Goal: Information Seeking & Learning: Learn about a topic

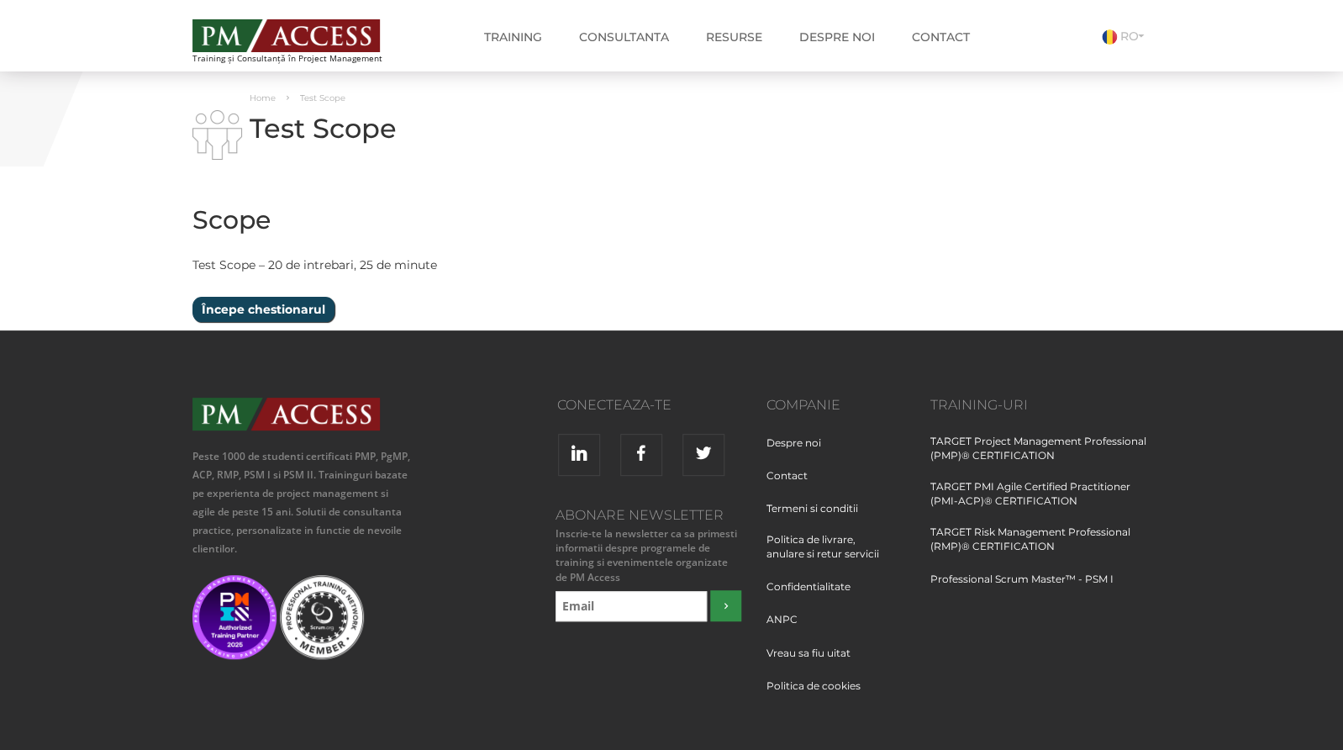
click at [250, 311] on input "Începe chestionarul" at bounding box center [263, 309] width 142 height 25
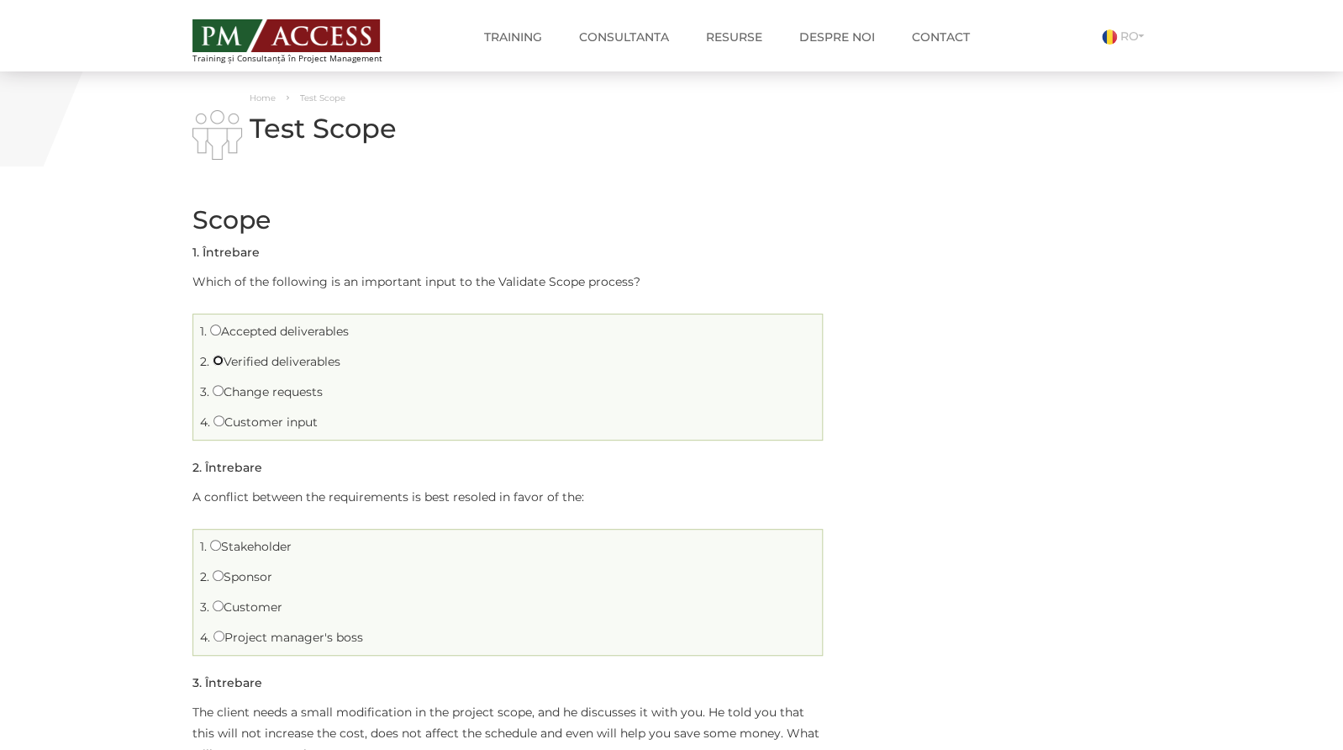
click at [218, 361] on input "Verified deliverables" at bounding box center [218, 360] width 11 height 11
radio input "true"
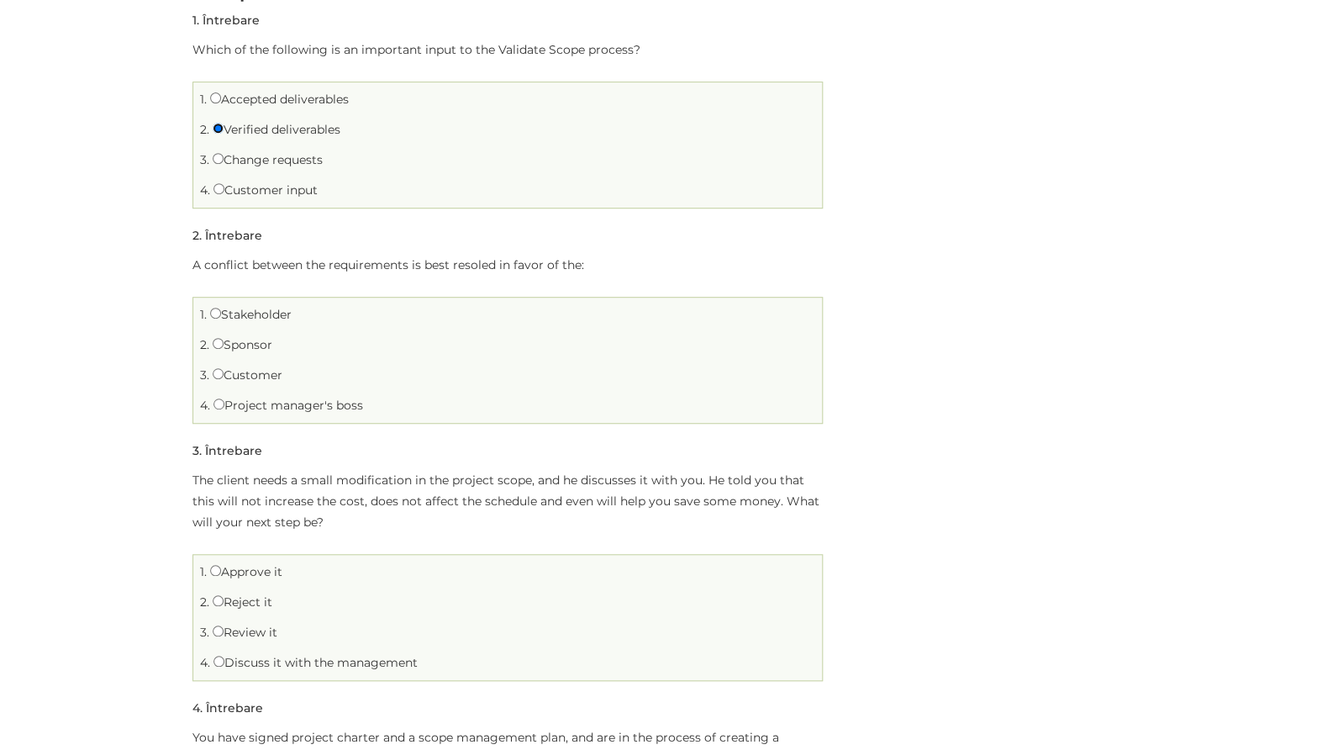
scroll to position [239, 0]
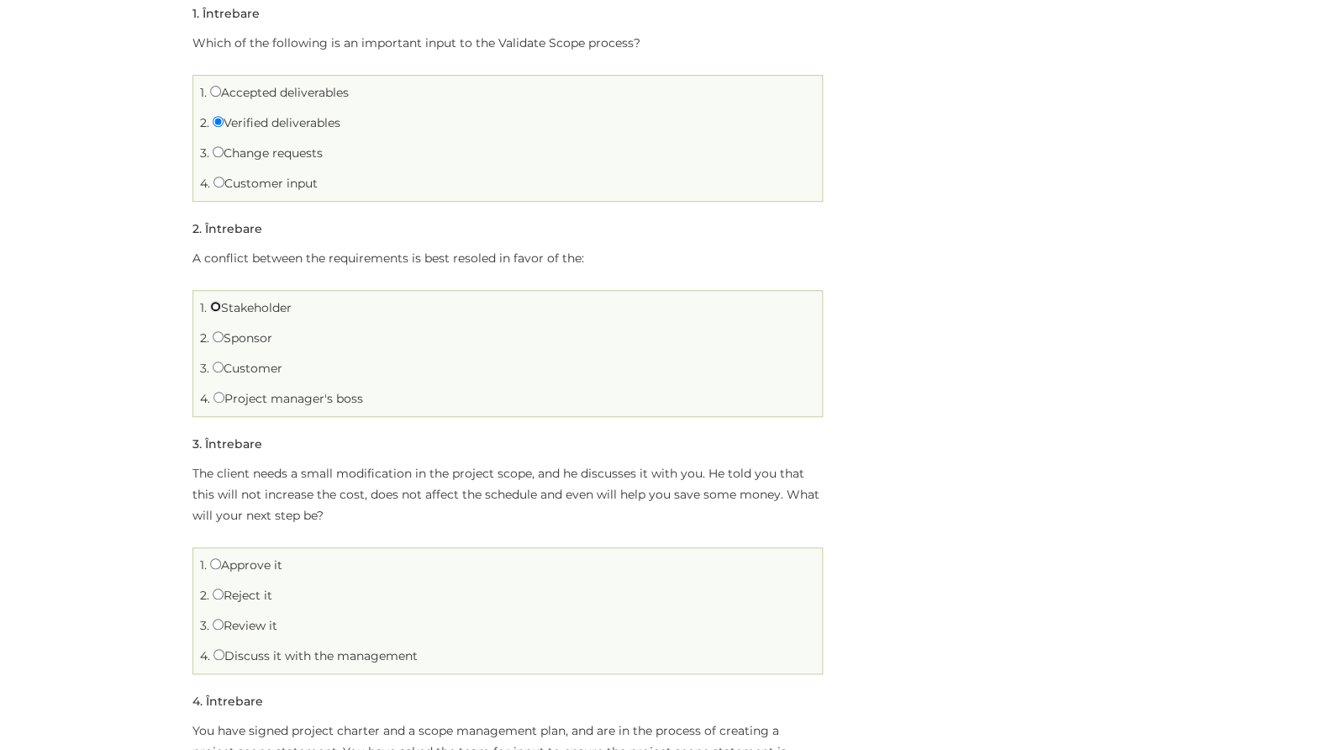
click at [216, 308] on input "Stakeholder" at bounding box center [215, 306] width 11 height 11
radio input "true"
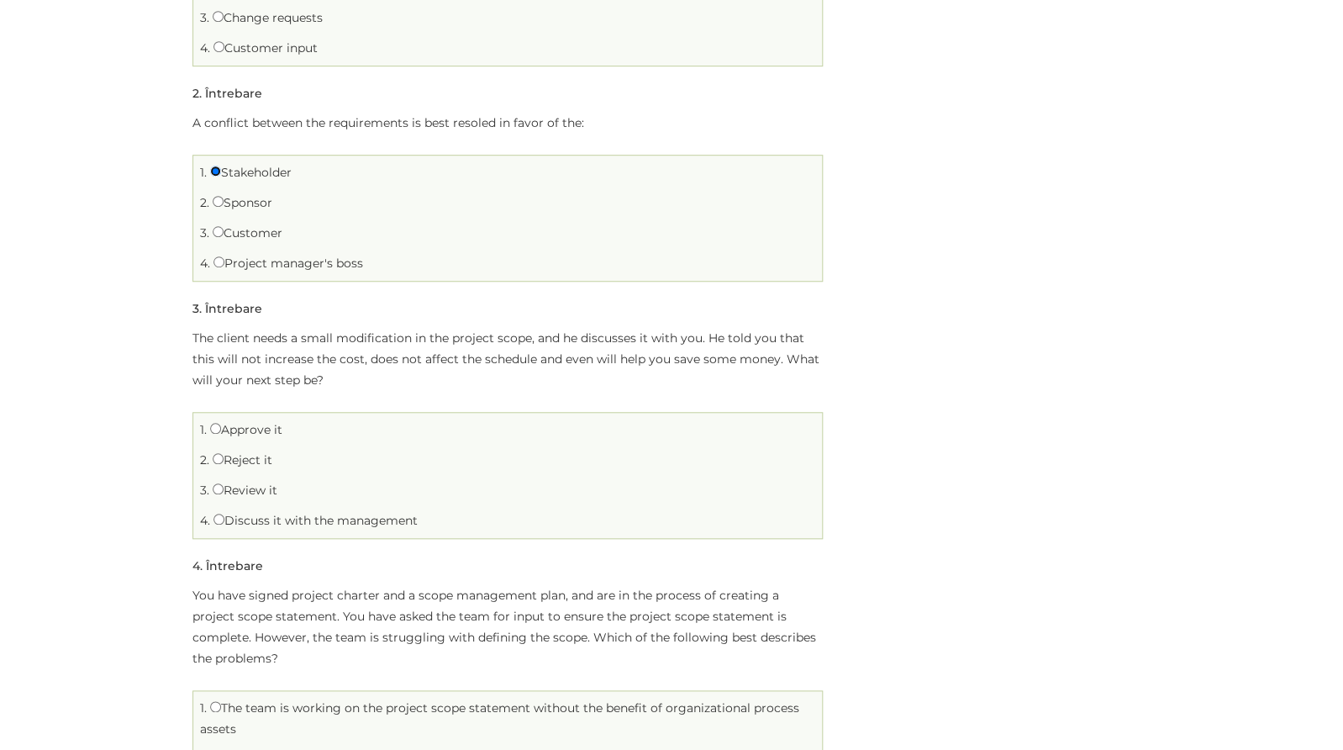
scroll to position [395, 0]
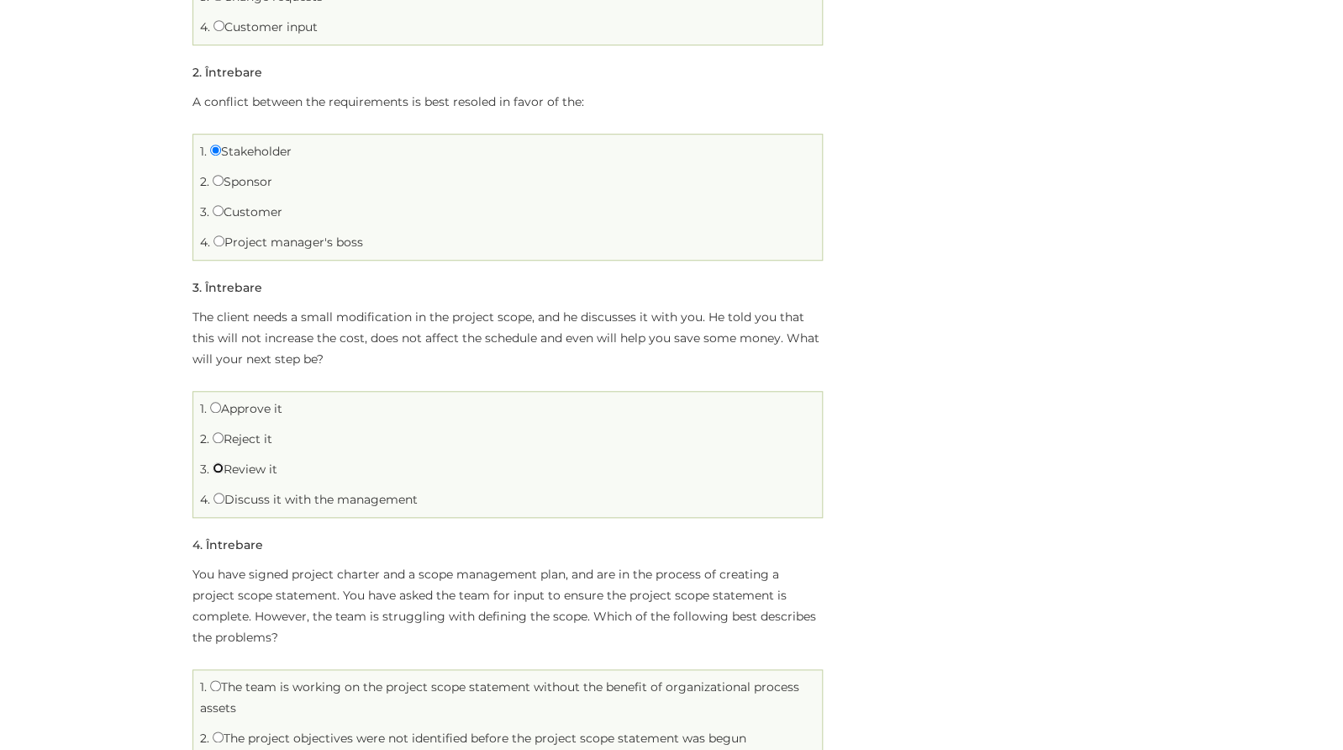
click at [220, 471] on input "Review it" at bounding box center [218, 467] width 11 height 11
radio input "true"
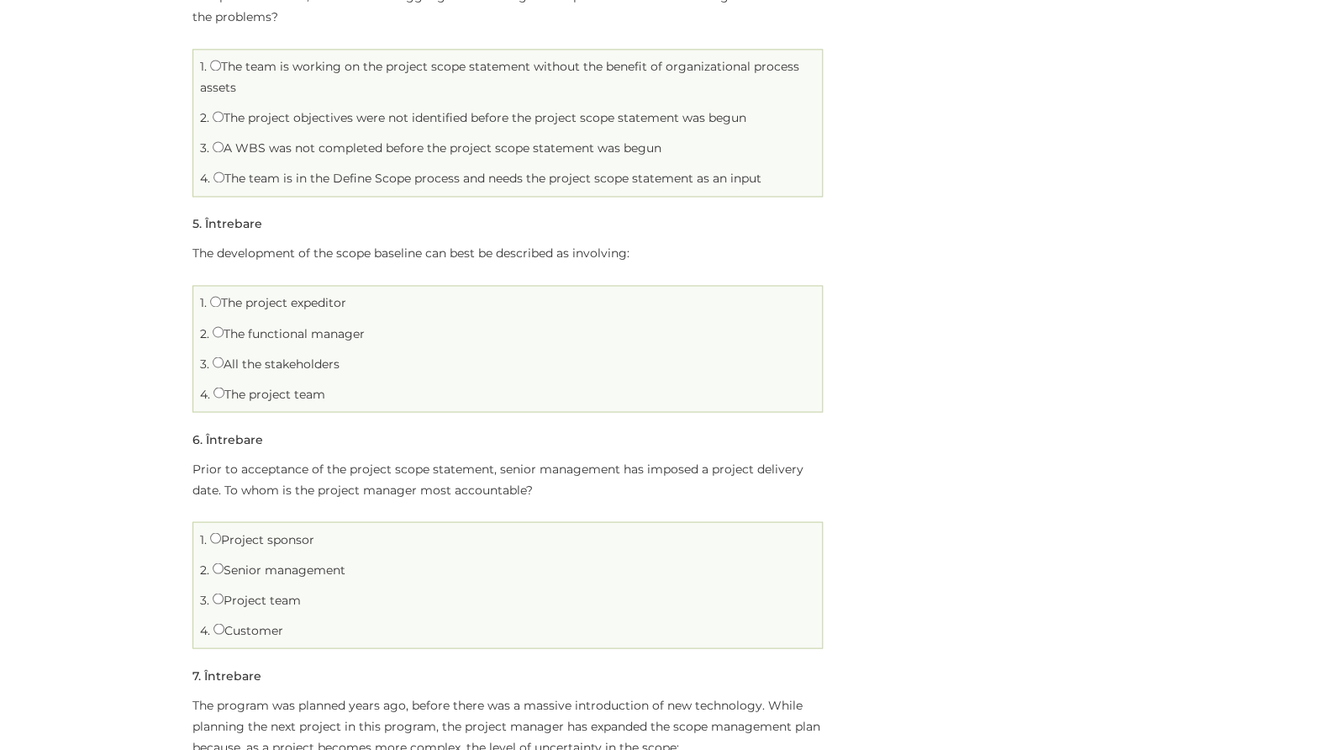
scroll to position [1019, 0]
drag, startPoint x: 423, startPoint y: 252, endPoint x: 337, endPoint y: 250, distance: 85.7
click at [337, 250] on p "The development of the scope baseline can best be described as involving:" at bounding box center [507, 249] width 630 height 21
copy p "scope baseline"
drag, startPoint x: 192, startPoint y: 250, endPoint x: 340, endPoint y: 405, distance: 214.0
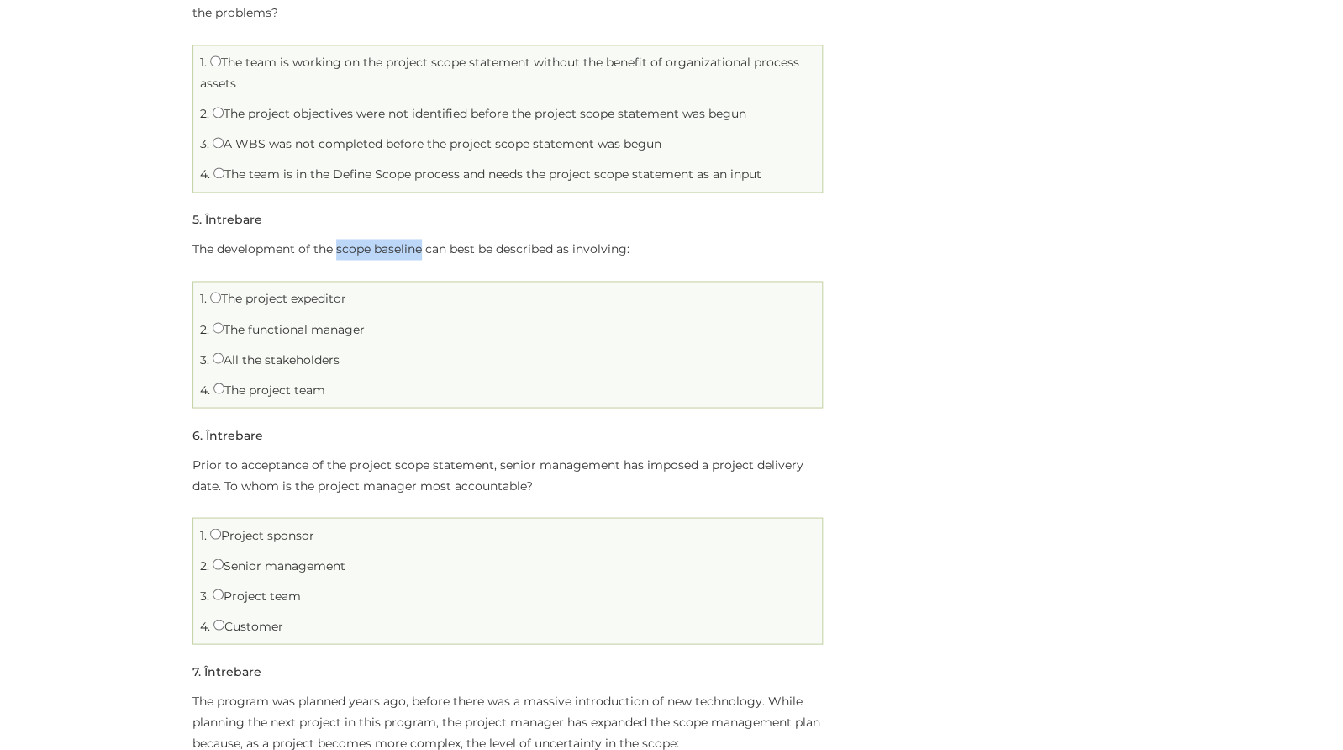
click at [340, 405] on div "The development of the scope baseline can best be described as involving: 1. Th…" at bounding box center [507, 323] width 630 height 169
copy div "The development of the scope baseline can best be described as involving: 1. Th…"
click at [219, 391] on input "The project team" at bounding box center [218, 387] width 11 height 11
radio input "true"
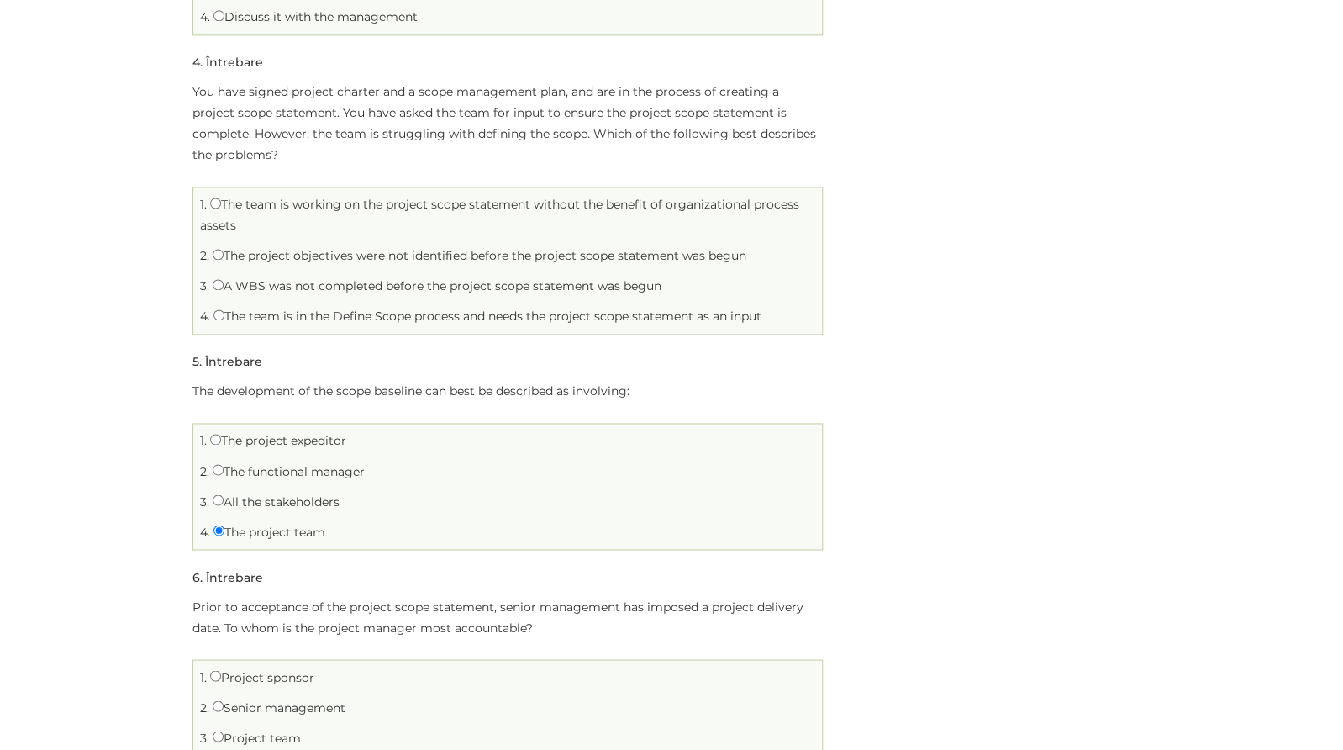
scroll to position [870, 0]
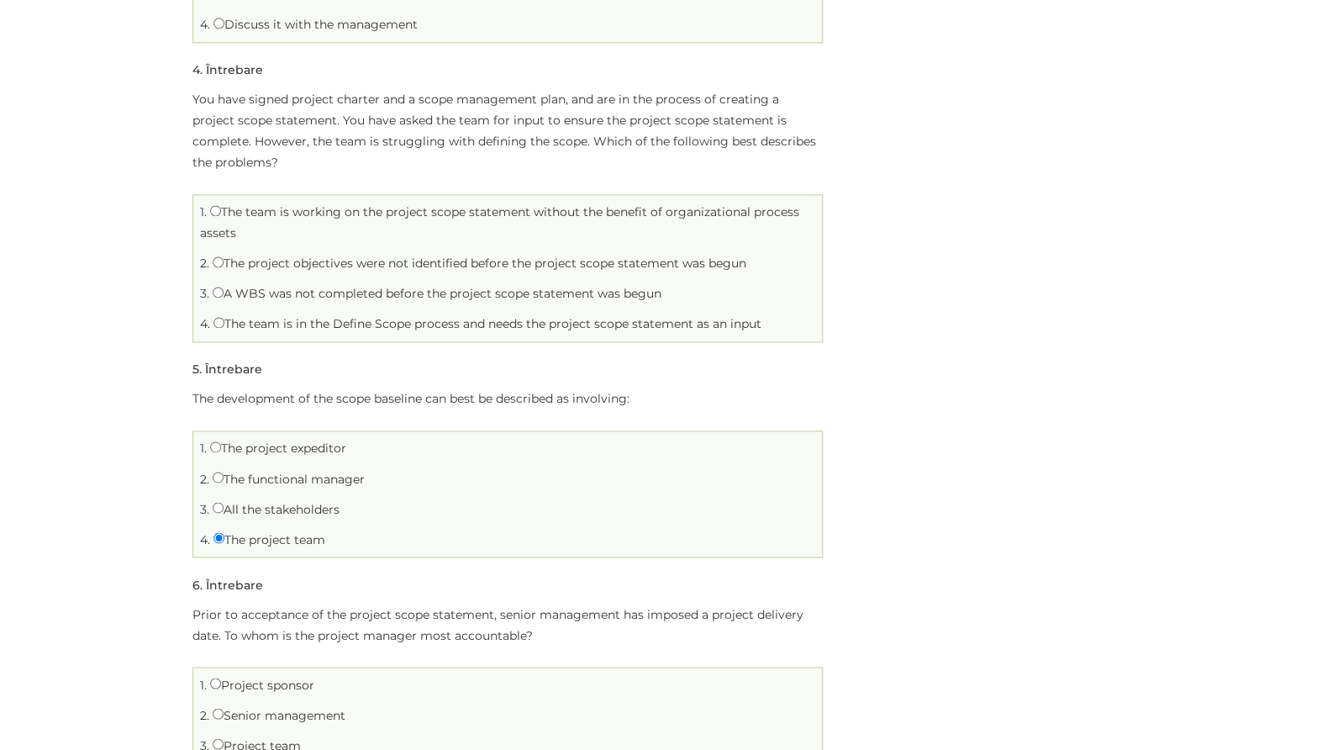
drag, startPoint x: 194, startPoint y: 100, endPoint x: 776, endPoint y: 335, distance: 627.3
click at [776, 335] on div "You have signed project charter and a scope management plan, and are in the pro…" at bounding box center [507, 215] width 630 height 253
copy div "You have signed project charter and a scope management plan, and are in the pro…"
click at [218, 265] on input "The project objectives were not identified before the project scope statement w…" at bounding box center [218, 261] width 11 height 11
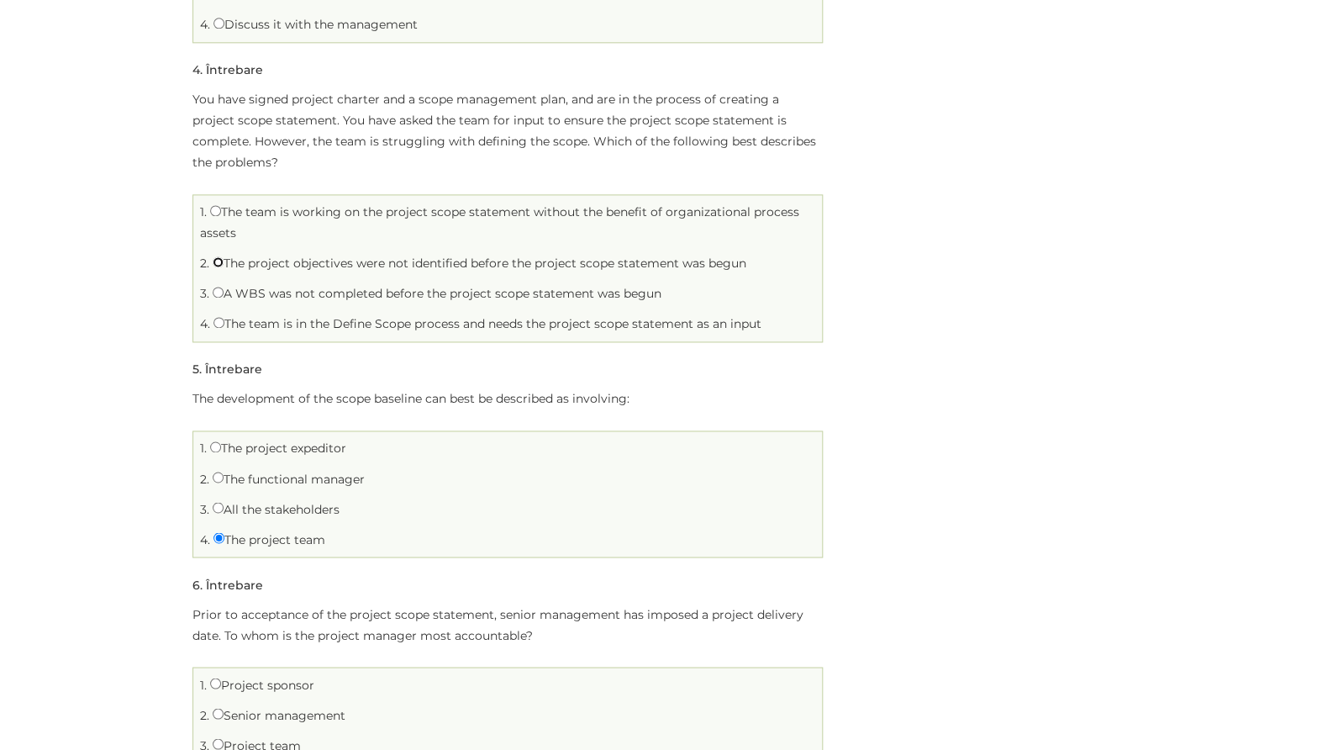
radio input "true"
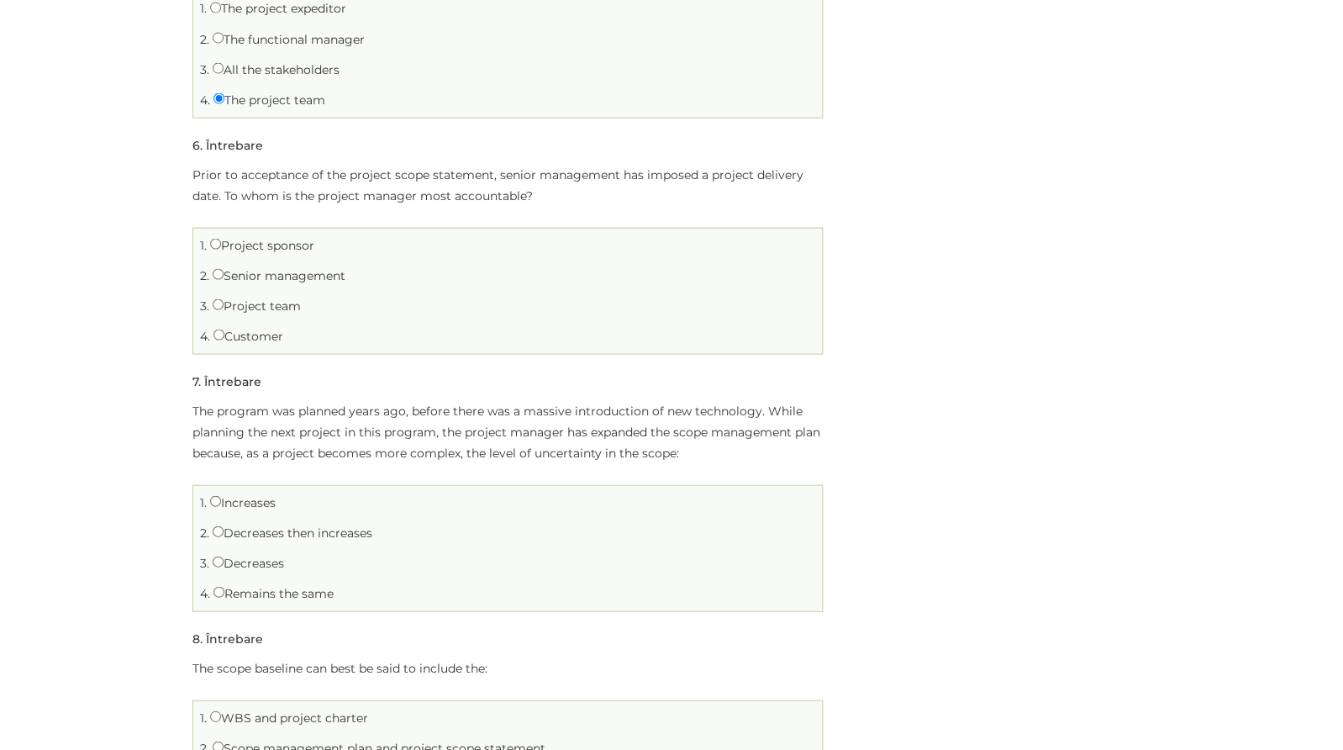
scroll to position [1311, 0]
drag, startPoint x: 193, startPoint y: 169, endPoint x: 315, endPoint y: 337, distance: 207.6
click at [315, 337] on div "Prior to acceptance of the project scope statement, senior management has impos…" at bounding box center [507, 257] width 630 height 190
copy div "Prior to acceptance of the project scope statement, senior management has impos…"
click at [215, 242] on input "Project sponsor" at bounding box center [215, 241] width 11 height 11
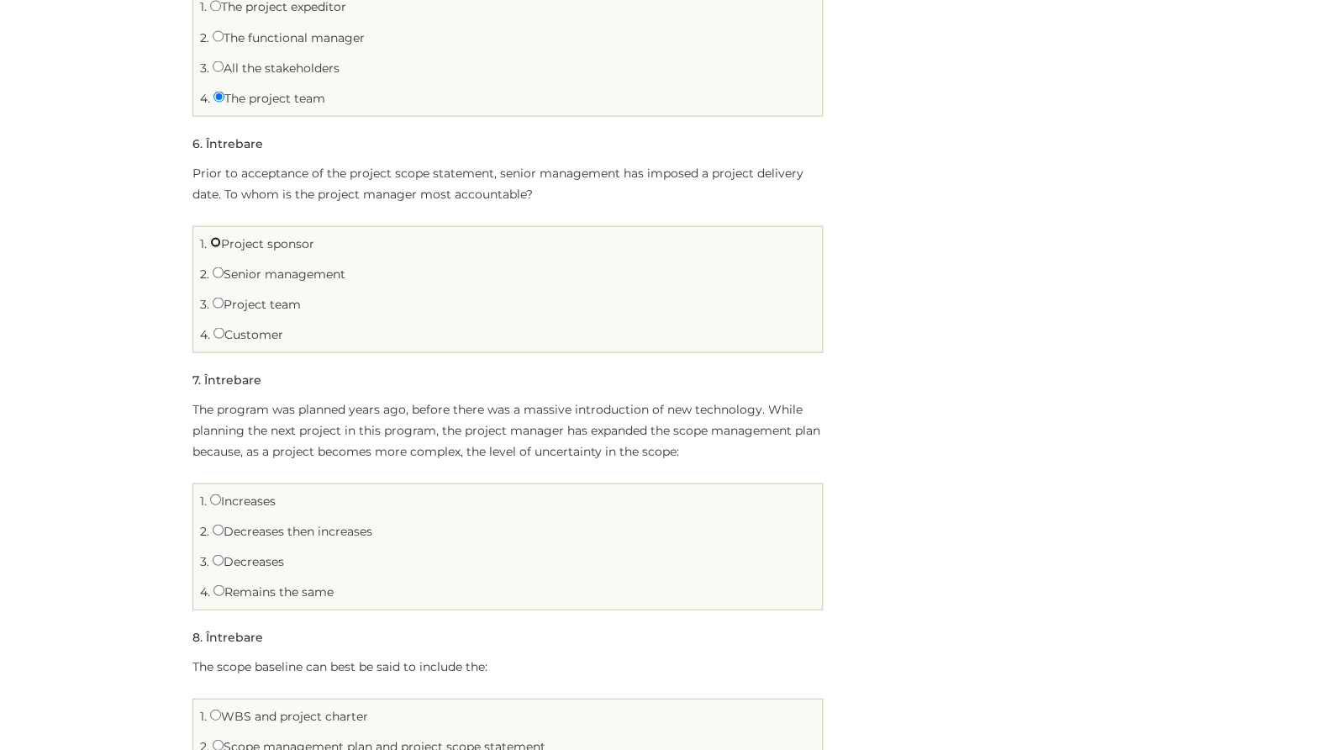
radio input "true"
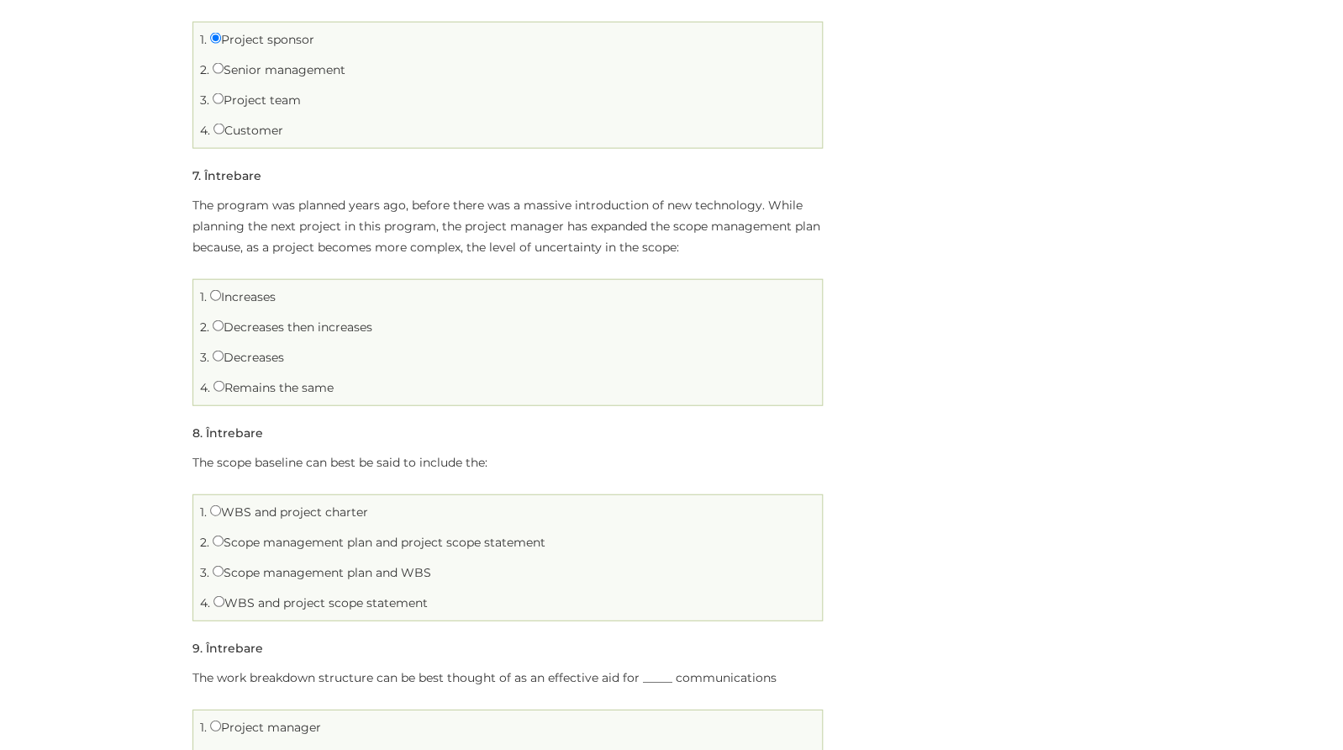
scroll to position [1515, 0]
click at [217, 296] on input "Increases" at bounding box center [215, 294] width 11 height 11
radio input "true"
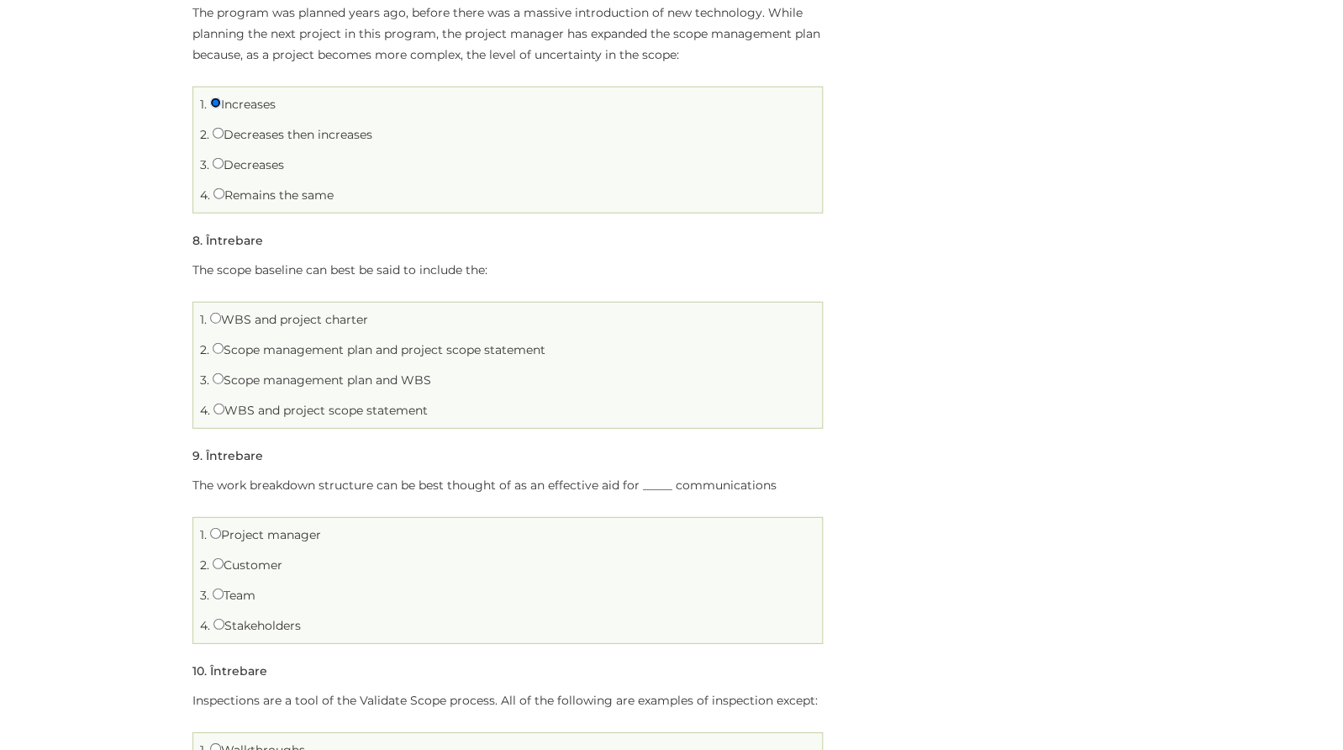
scroll to position [1732, 0]
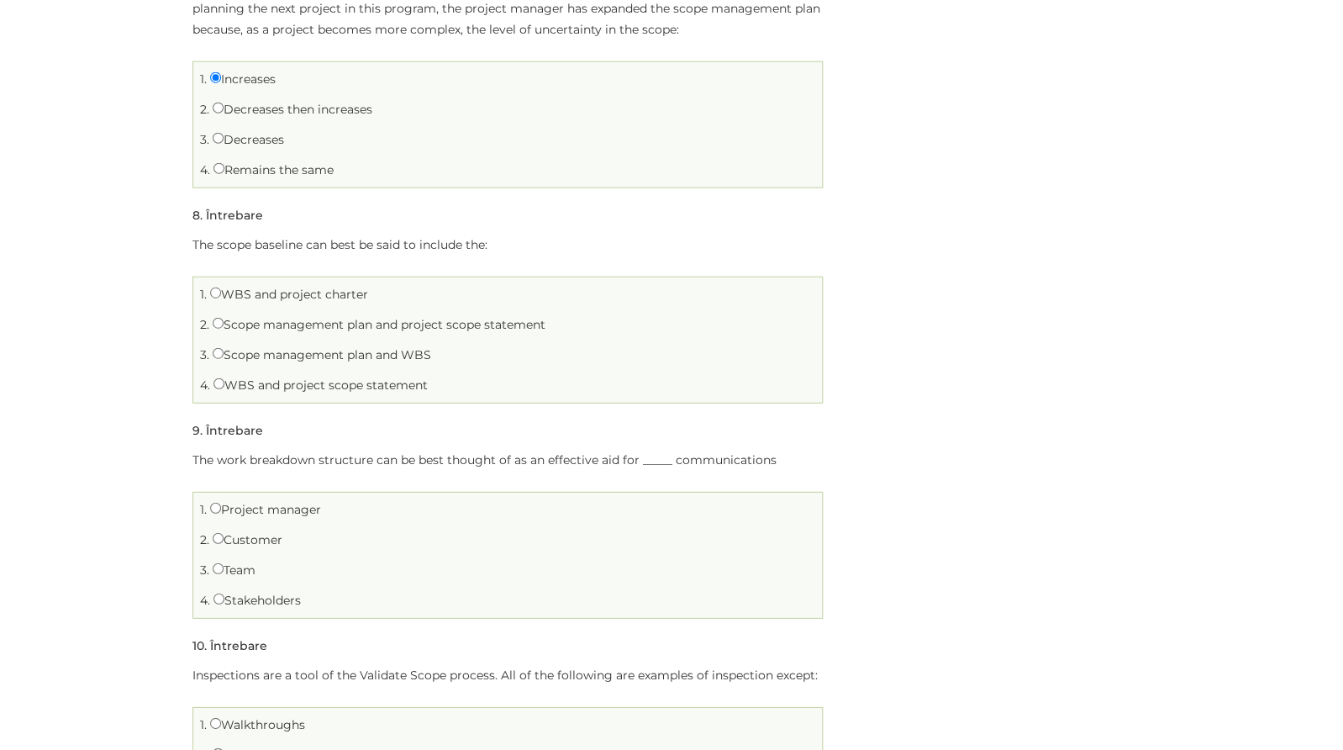
drag, startPoint x: 187, startPoint y: 241, endPoint x: 482, endPoint y: 397, distance: 333.4
copy div "The scope baseline can best be said to include the: 1. WBS and project charter …"
click at [214, 296] on input "WBS and project charter" at bounding box center [215, 292] width 11 height 11
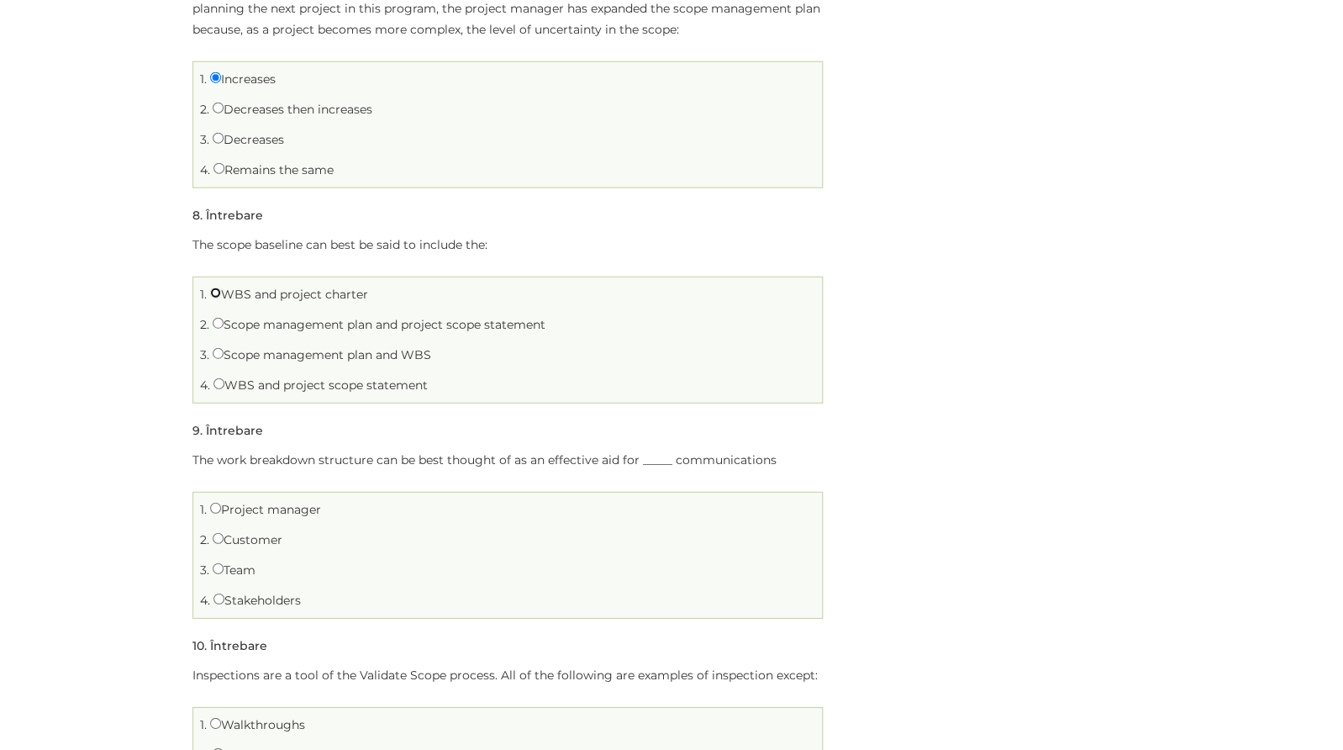
radio input "true"
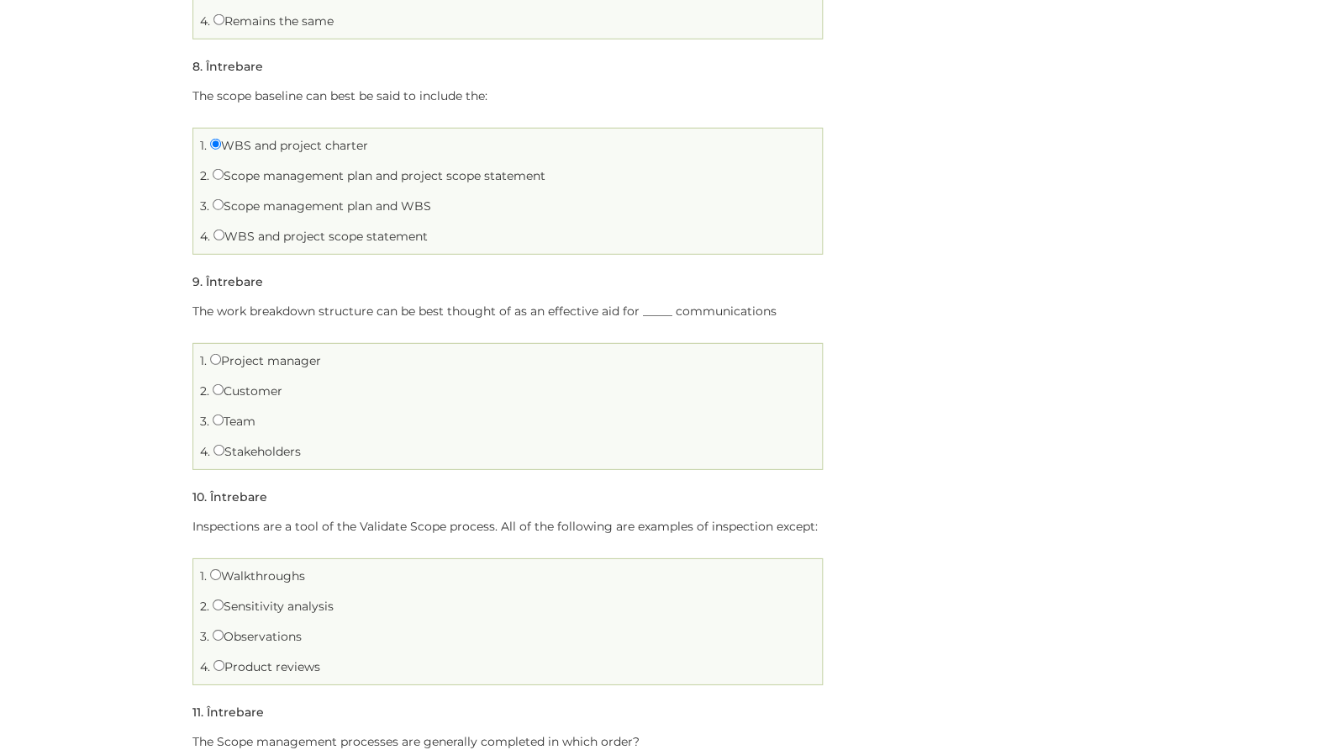
scroll to position [1888, 0]
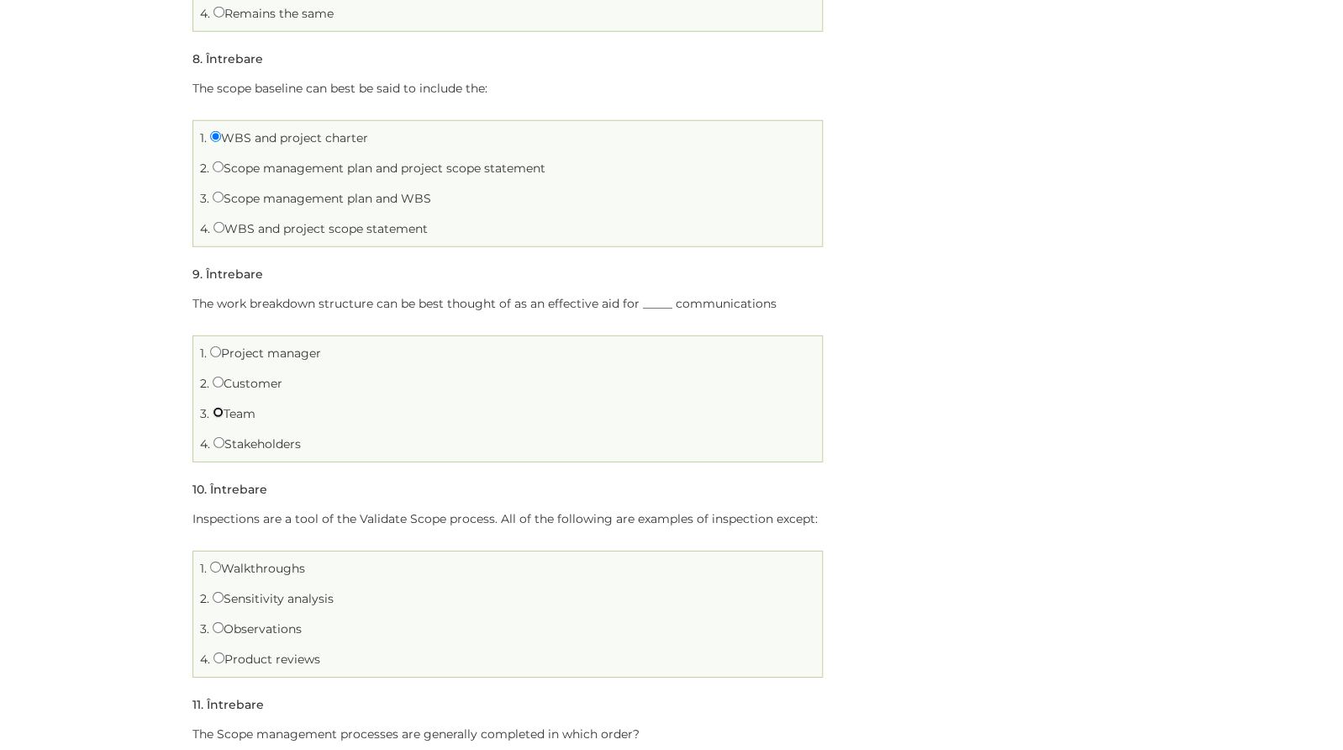
click at [216, 413] on input "Team" at bounding box center [218, 412] width 11 height 11
radio input "true"
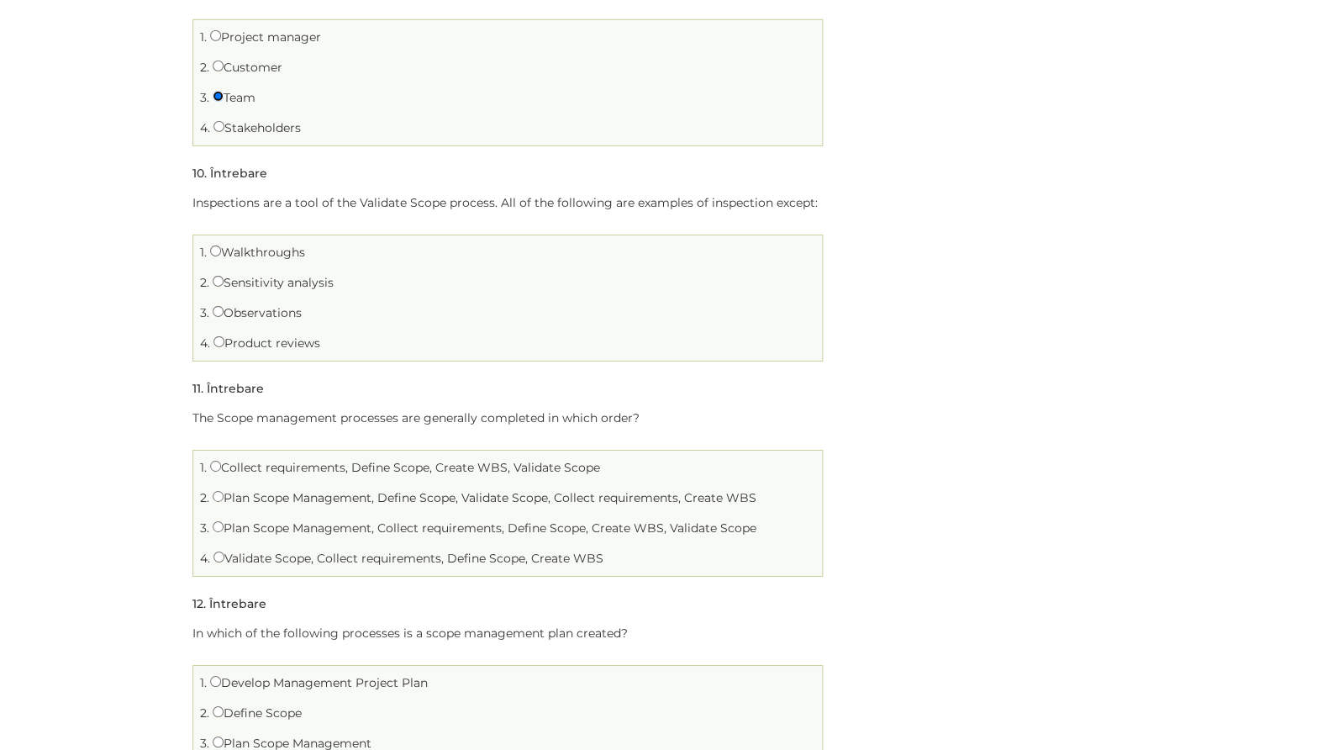
scroll to position [2206, 0]
click at [218, 283] on input "Sensitivity analysis" at bounding box center [218, 279] width 11 height 11
radio input "true"
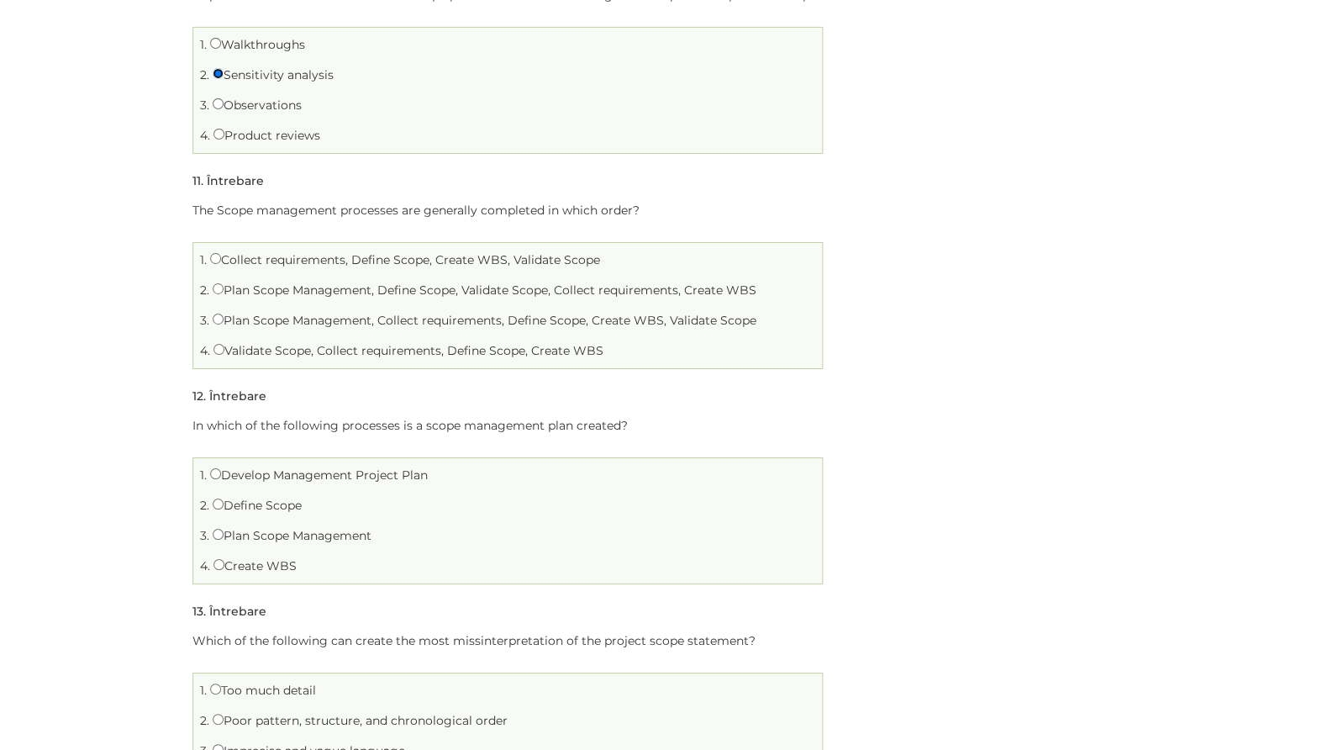
scroll to position [2414, 0]
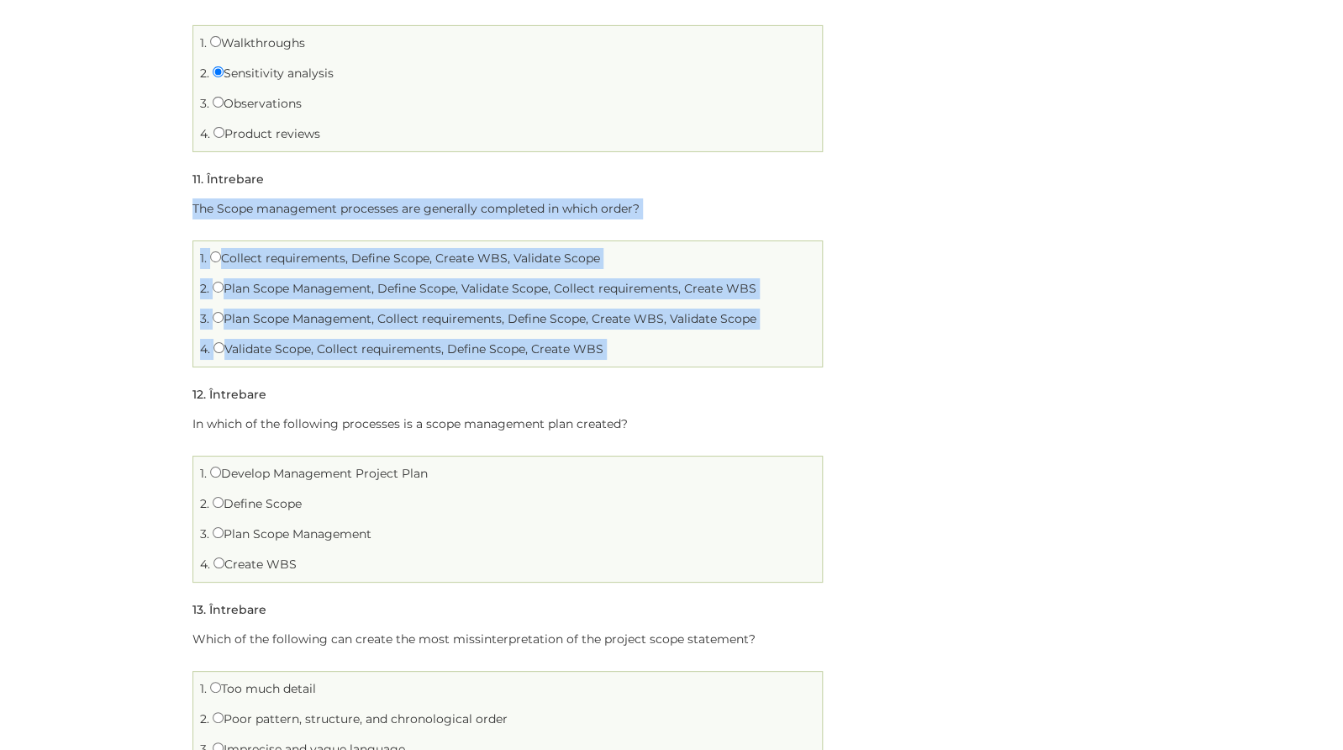
drag, startPoint x: 187, startPoint y: 211, endPoint x: 622, endPoint y: 379, distance: 465.8
click at [622, 379] on div "Scope Limită de timp: 0 Rezumat chestionar 0 din 20 întrebări finalizate Întreb…" at bounding box center [507, 222] width 655 height 4893
copy ol "The Scope management processes are generally completed in which order? 1. Colle…"
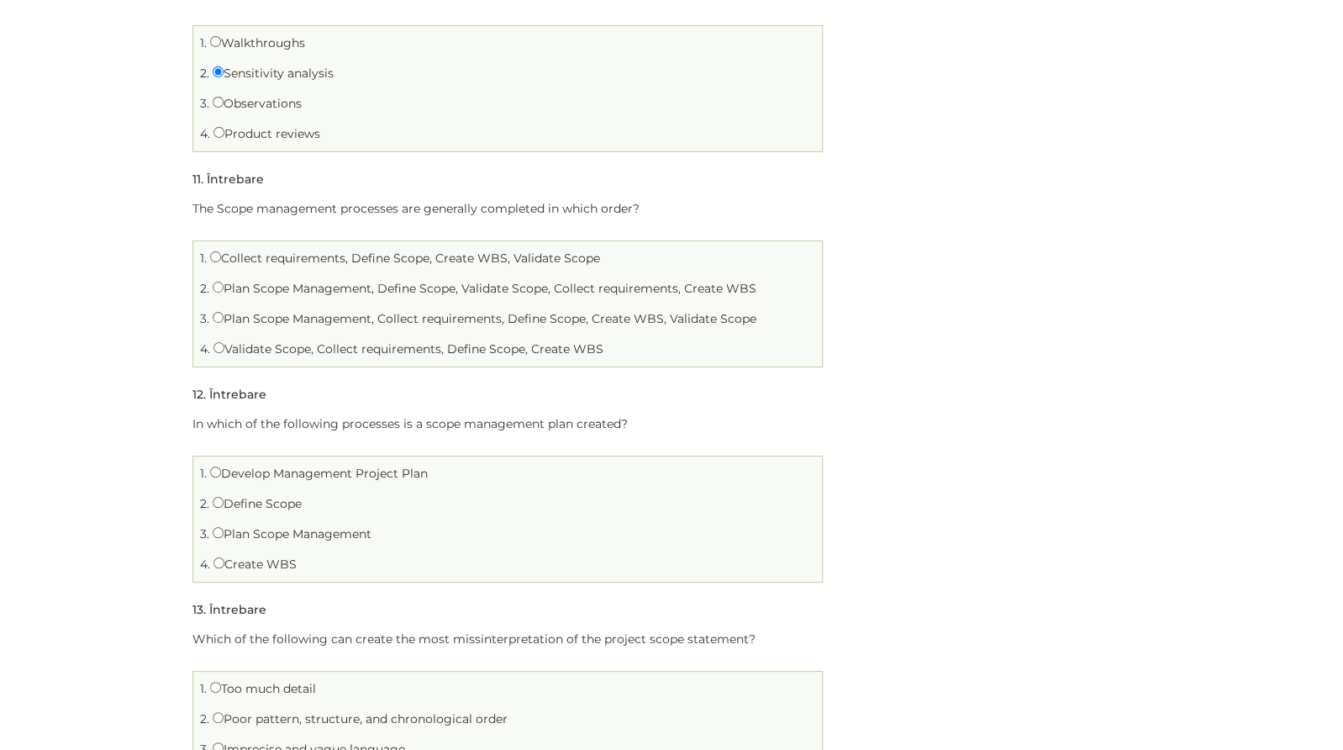
click at [76, 449] on div "Home Test Scope Test Scope Scope Limită de timp: 0 Rezumat chestionar 0 din 20 …" at bounding box center [671, 163] width 1343 height 5011
click at [216, 318] on input "Plan Scope Management, Collect requirements, Define Scope, Create WBS, Validate…" at bounding box center [218, 317] width 11 height 11
radio input "true"
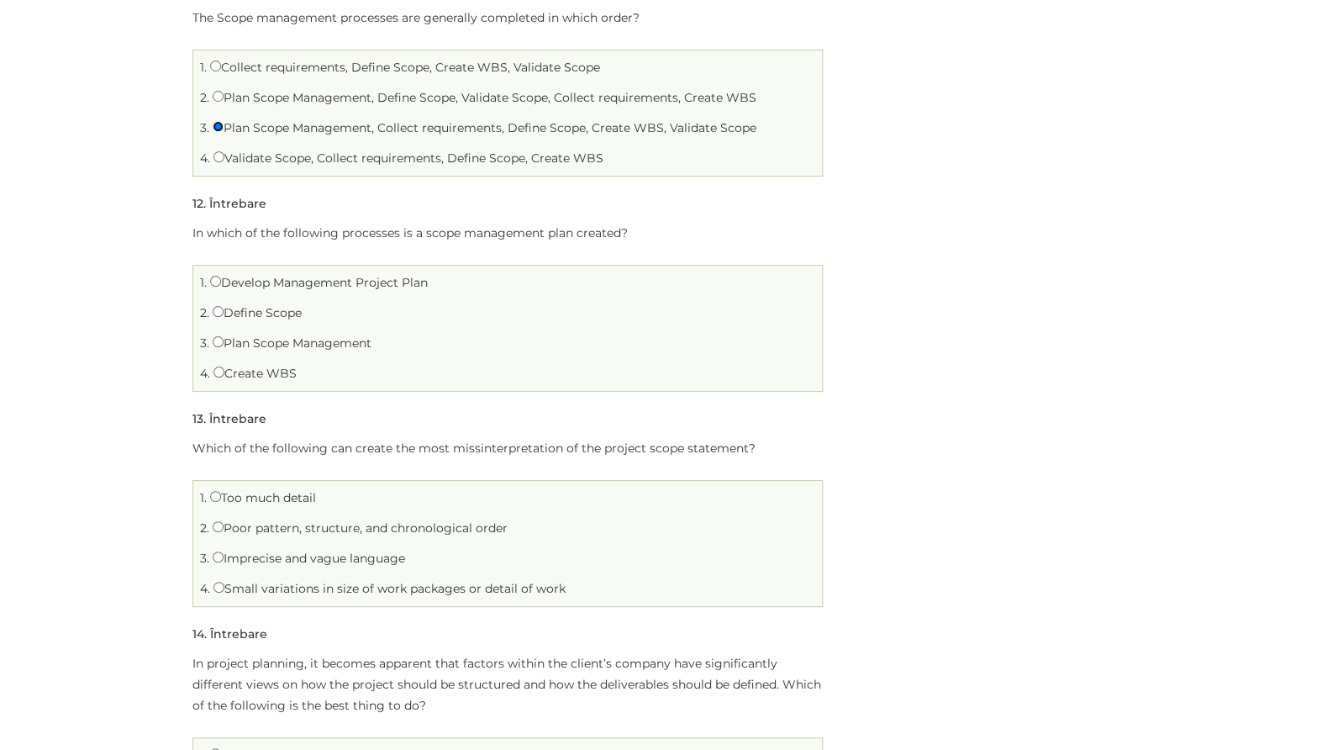
scroll to position [2616, 0]
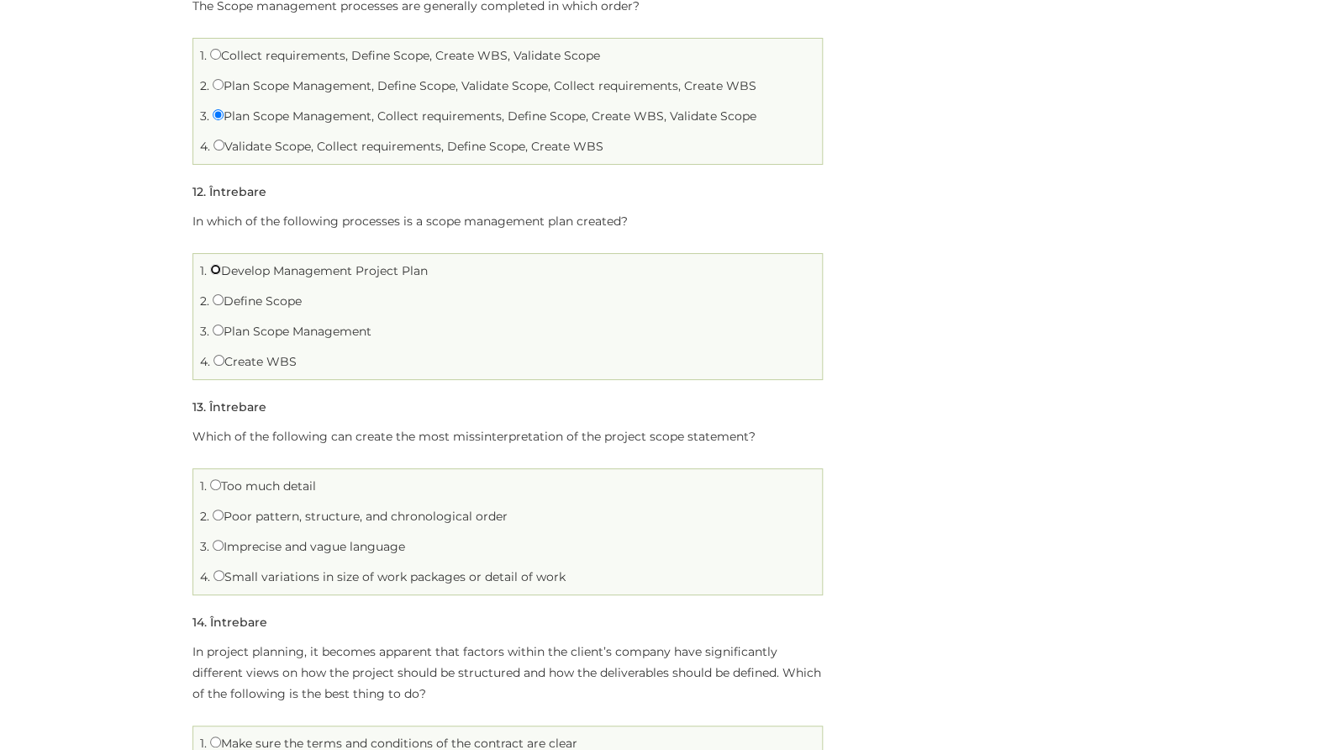
click at [214, 268] on input "Develop Management Project Plan" at bounding box center [215, 269] width 11 height 11
radio input "true"
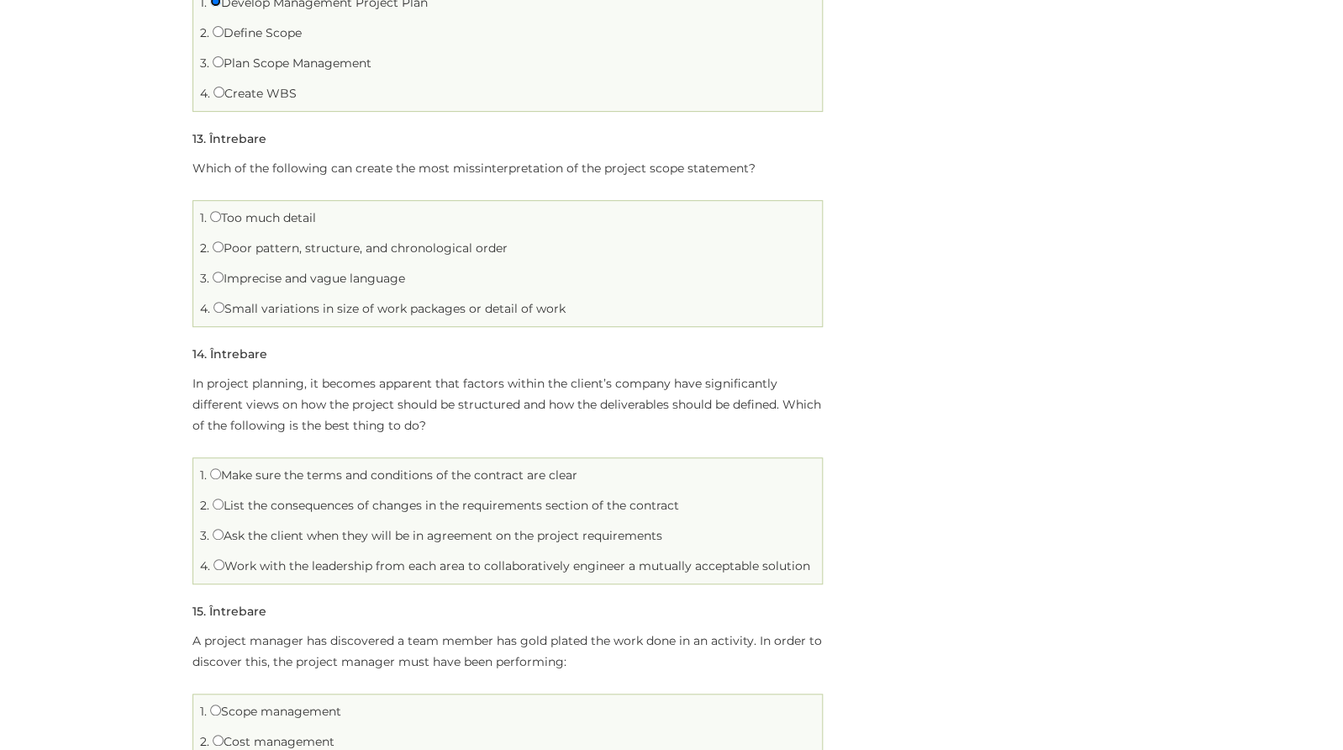
scroll to position [2885, 0]
click at [217, 280] on input "Imprecise and vague language" at bounding box center [218, 276] width 11 height 11
radio input "true"
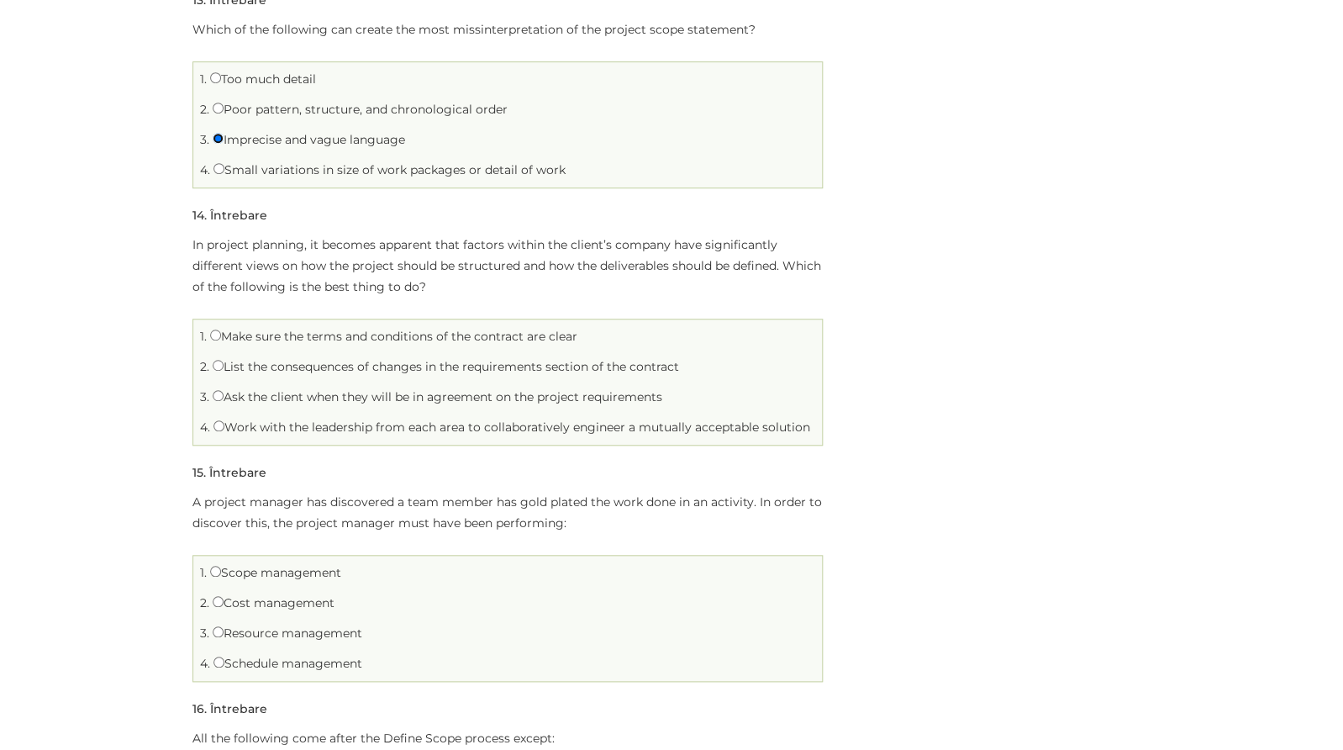
scroll to position [3082, 0]
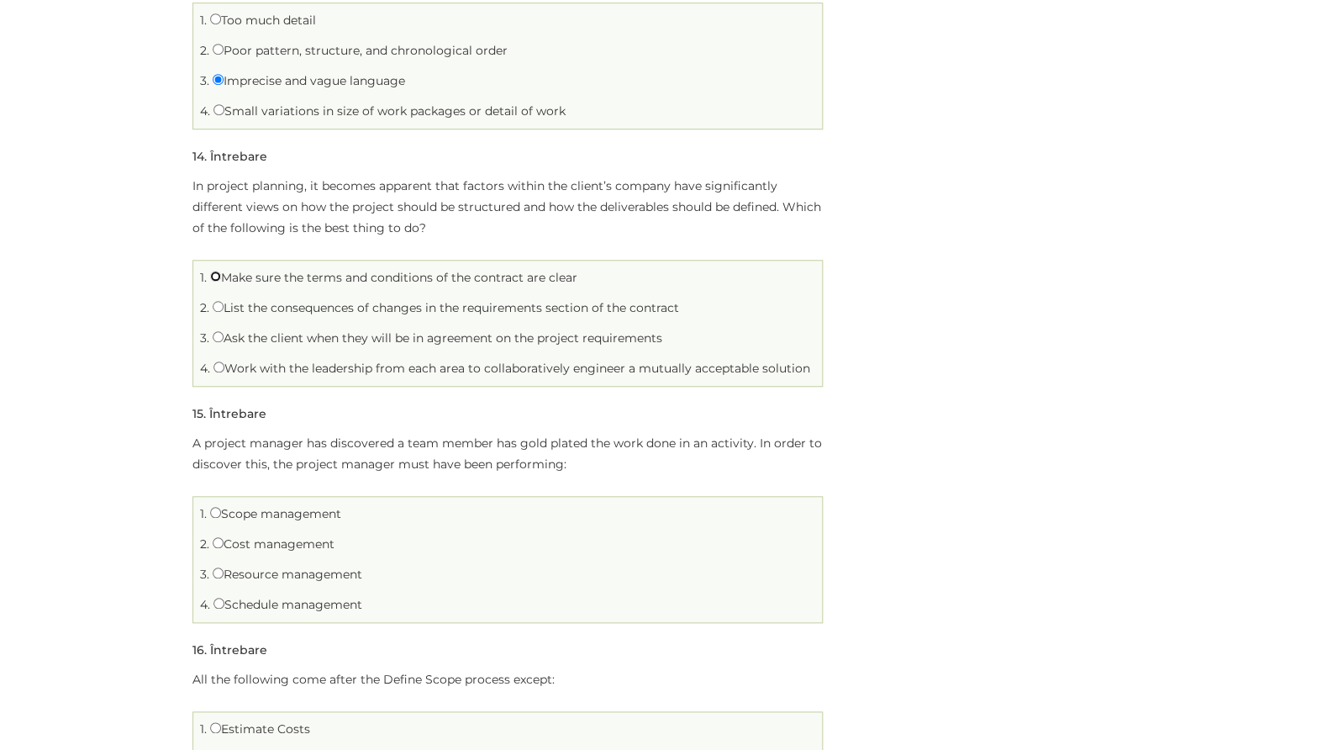
click at [218, 277] on input "Make sure the terms and conditions of the contract are clear" at bounding box center [215, 276] width 11 height 11
radio input "true"
click at [218, 368] on input "Work with the leadership from each area to collaboratively engineer a mutually …" at bounding box center [218, 366] width 11 height 11
radio input "true"
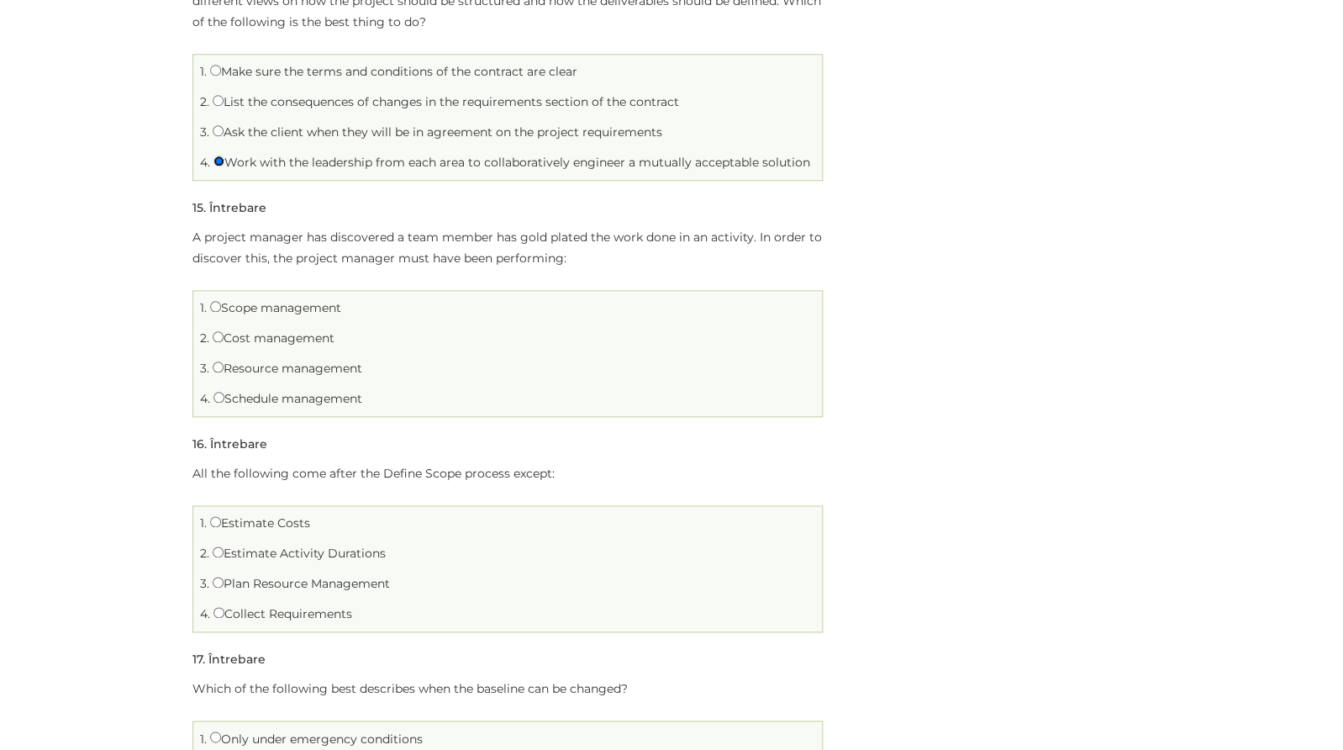
scroll to position [3329, 0]
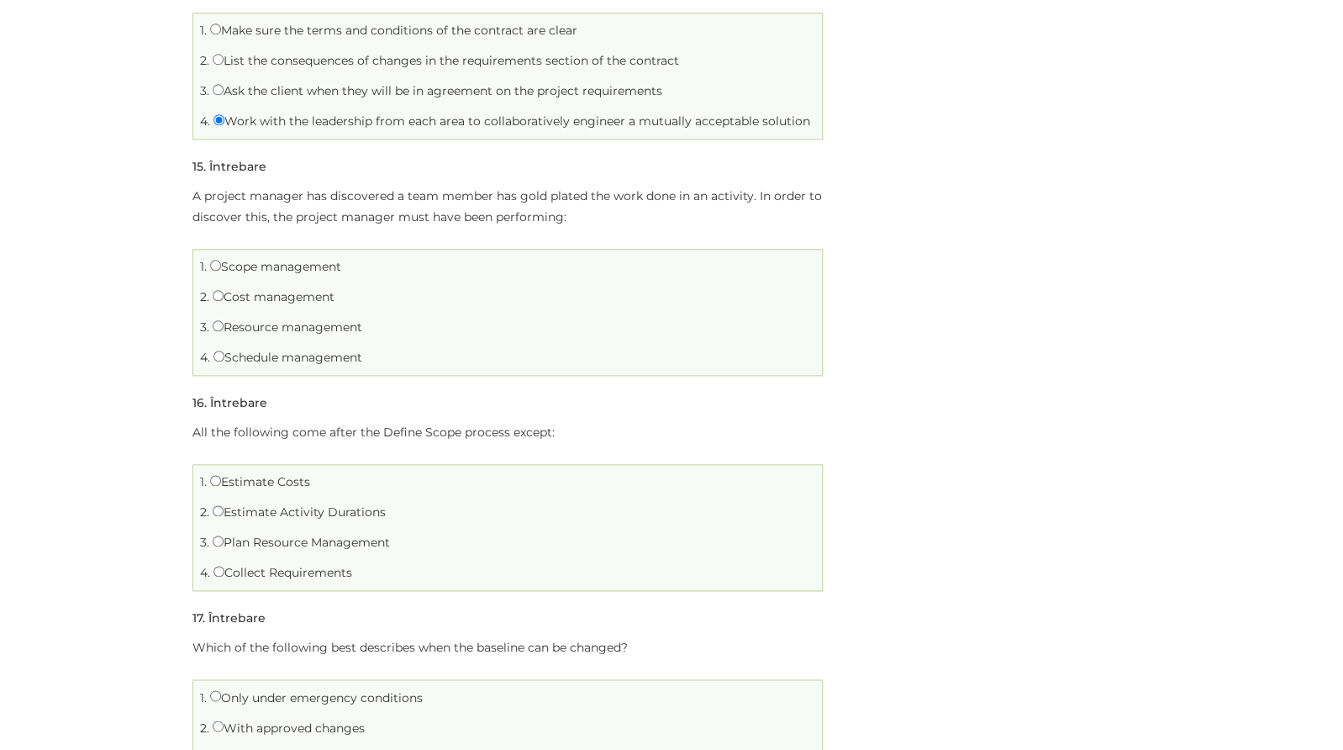
drag, startPoint x: 192, startPoint y: 196, endPoint x: 390, endPoint y: 365, distance: 260.5
copy div "A project manager has discovered a team member has gold plated the work done in…"
click at [215, 269] on input "Scope management" at bounding box center [215, 265] width 11 height 11
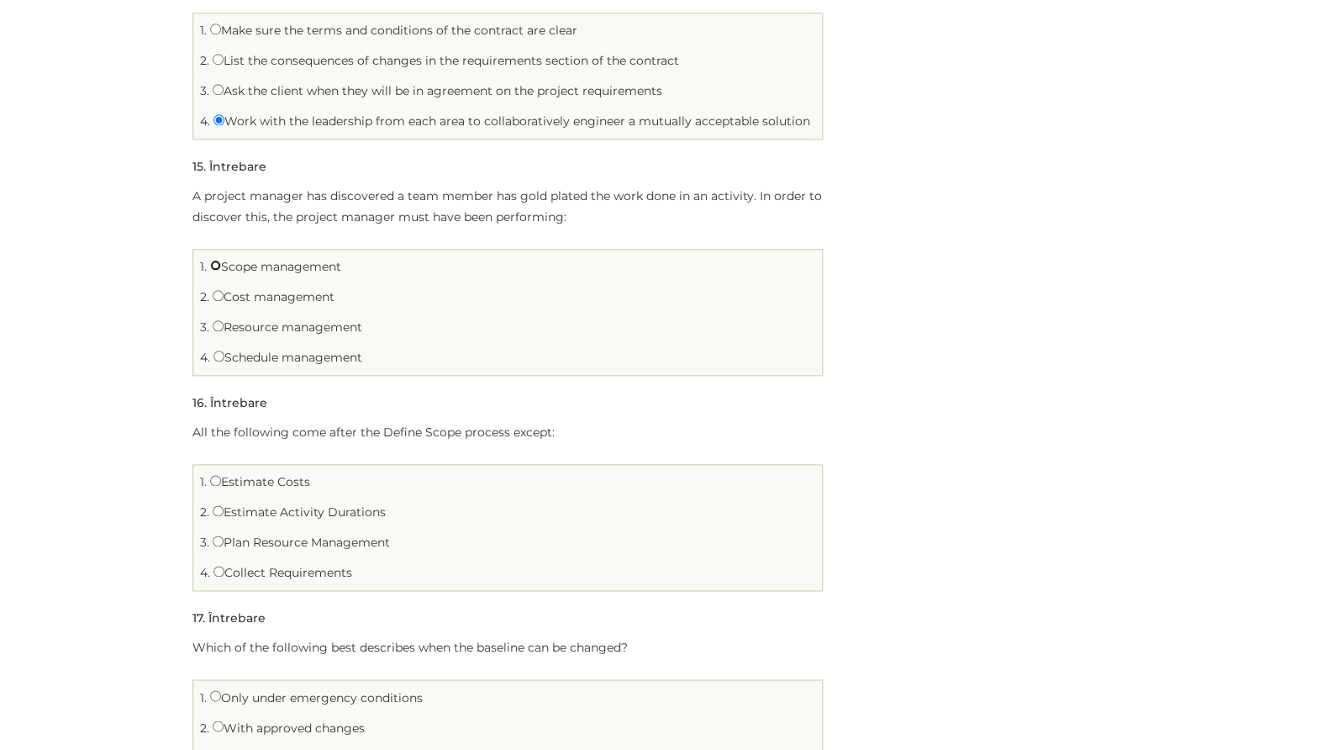
radio input "true"
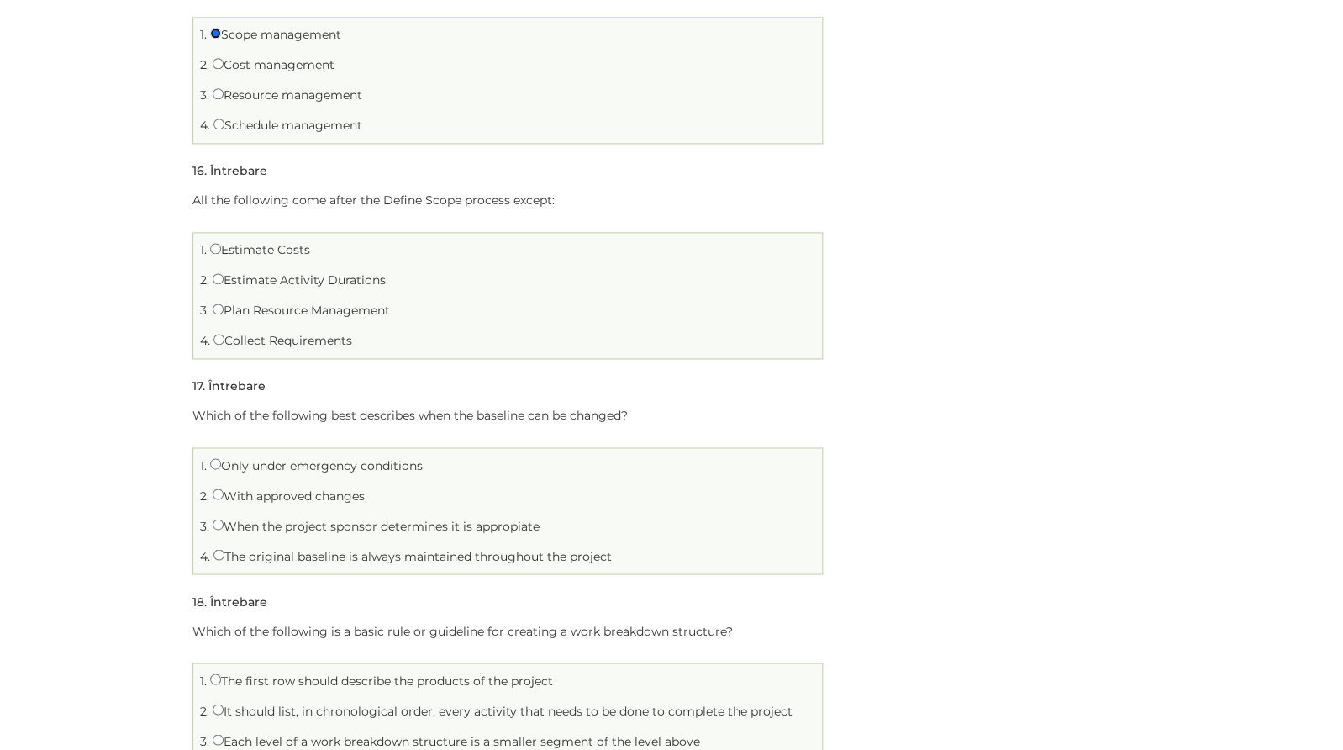
scroll to position [3591, 0]
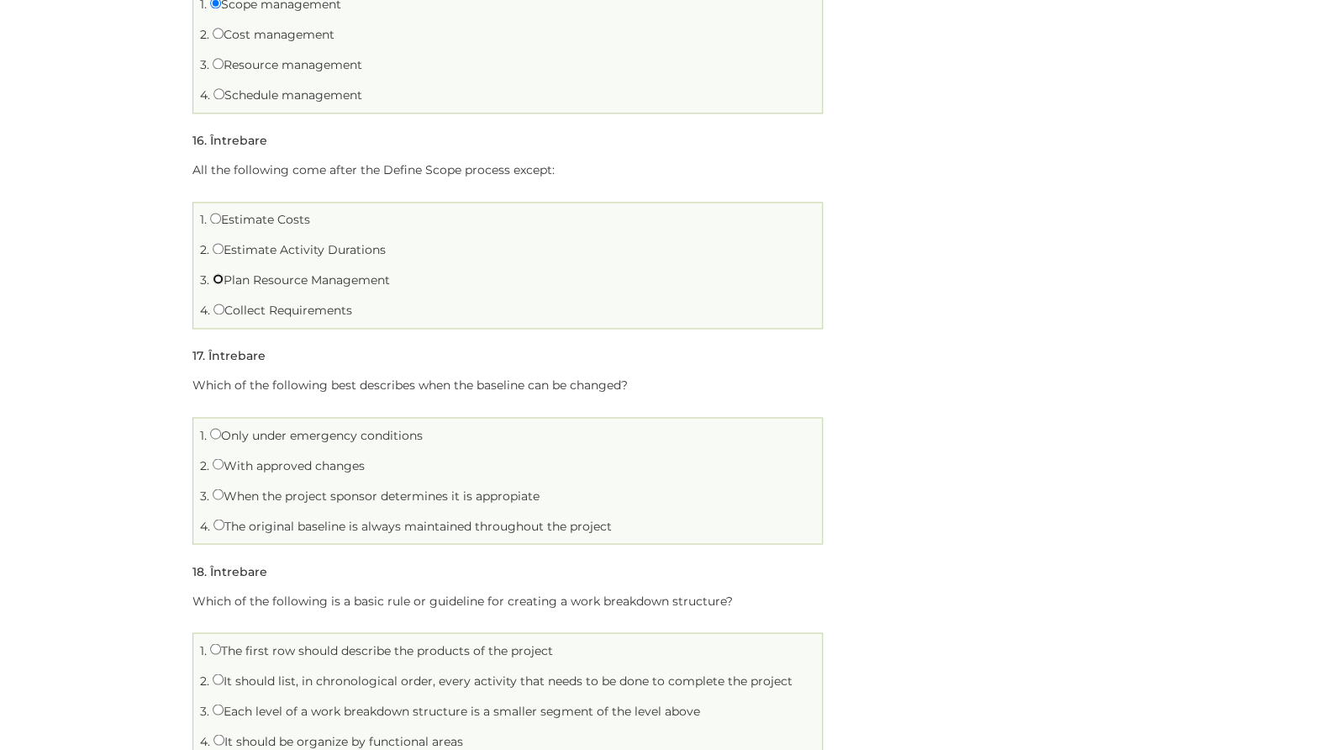
click at [219, 282] on input "Plan Resource Management" at bounding box center [218, 278] width 11 height 11
radio input "true"
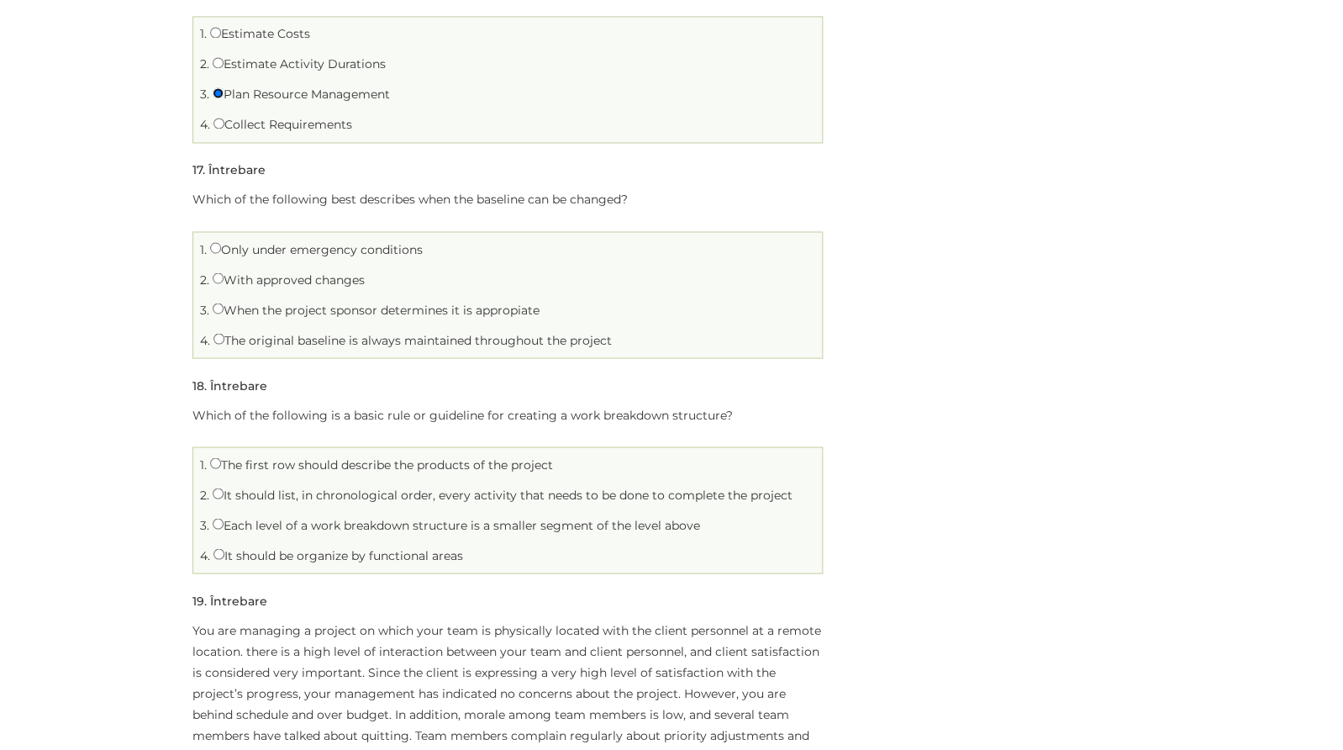
scroll to position [3778, 0]
click at [218, 308] on input "When the project sponsor determines it is appropiate" at bounding box center [218, 306] width 11 height 11
radio input "true"
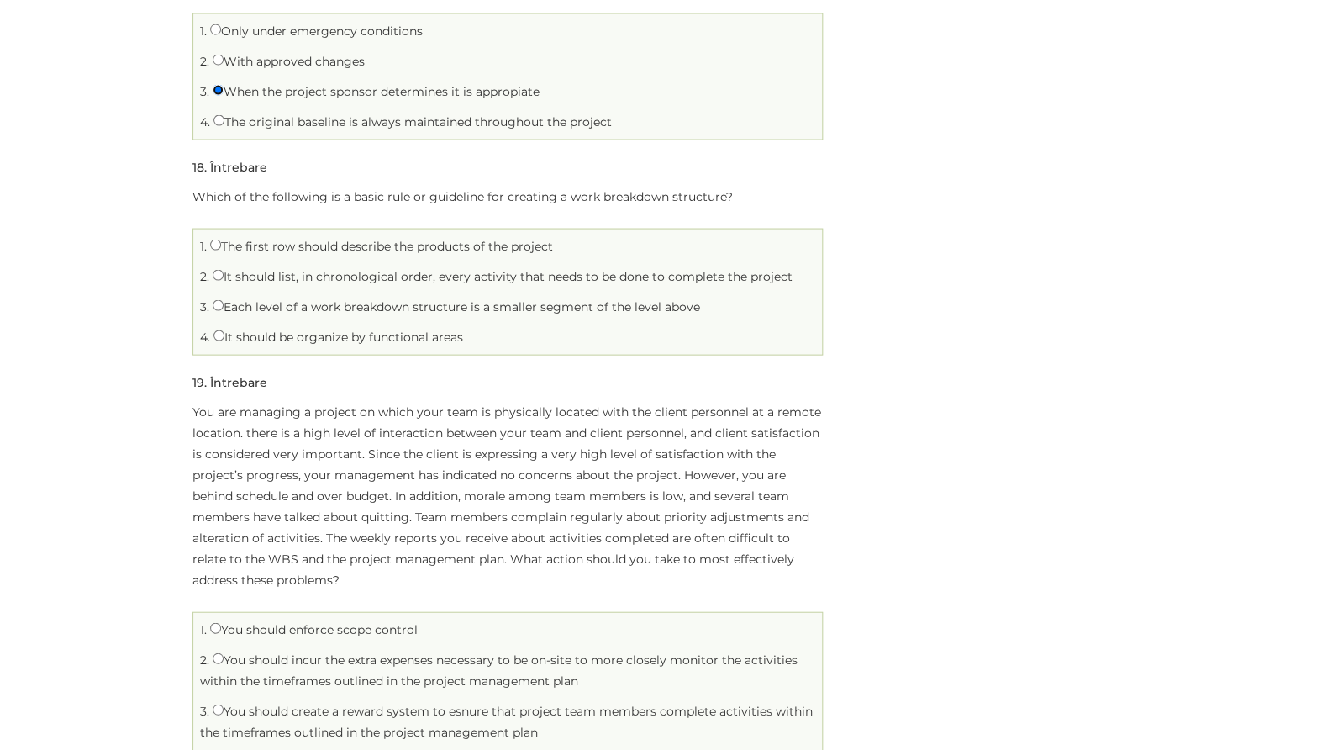
scroll to position [4011, 0]
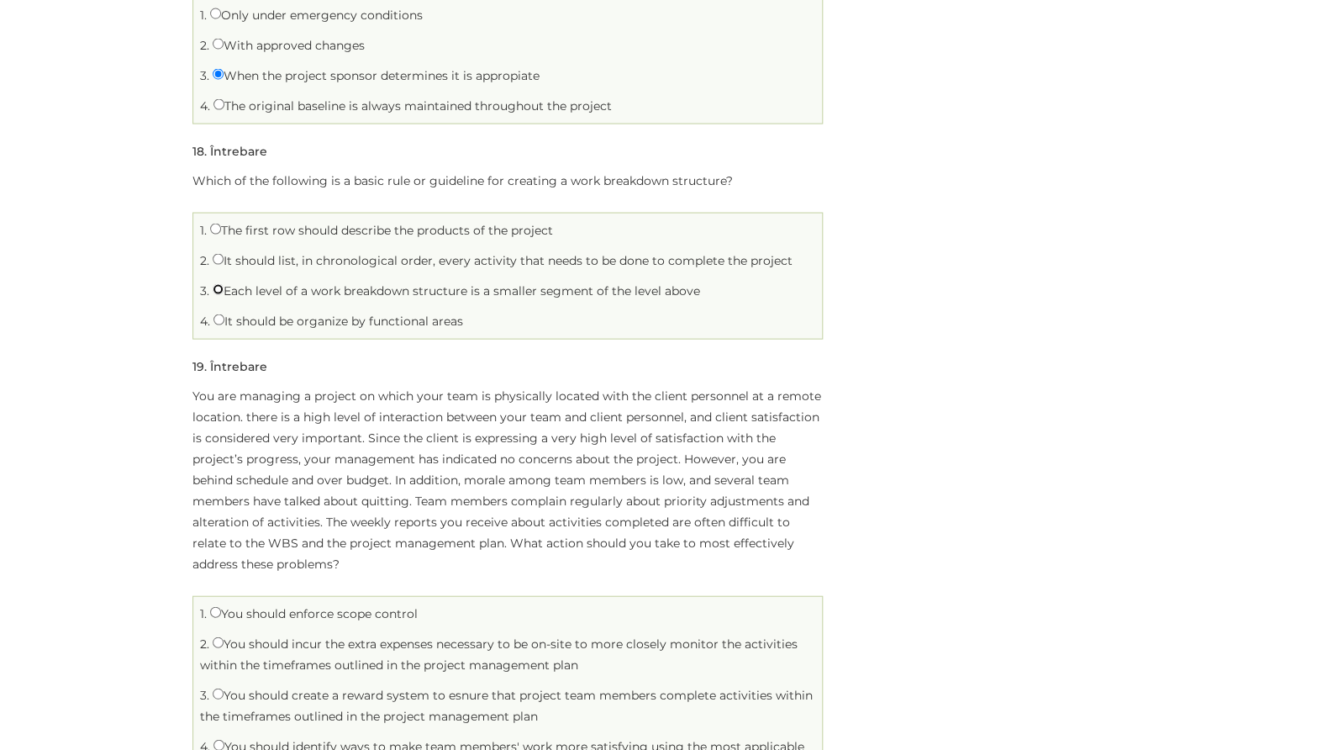
click at [218, 292] on input "Each level of a work breakdown structure is a smaller segment of the level above" at bounding box center [218, 288] width 11 height 11
radio input "true"
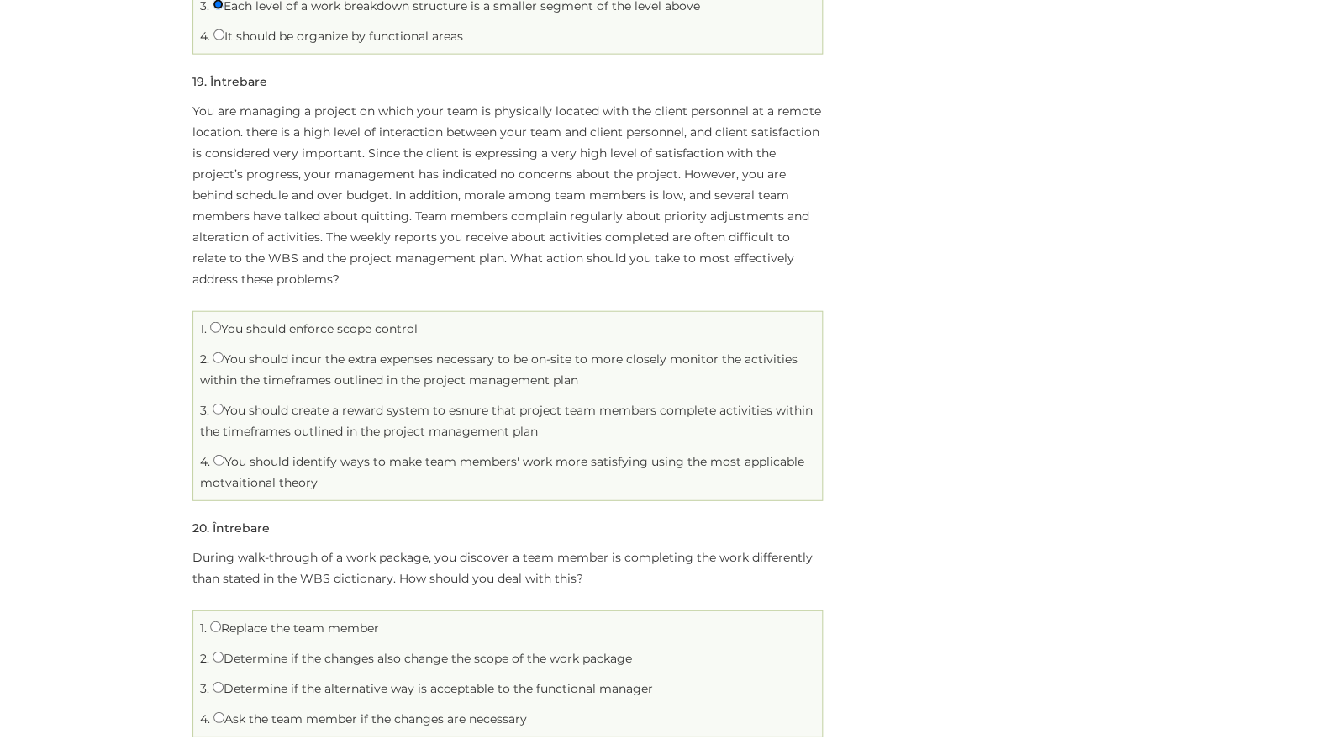
scroll to position [4319, 0]
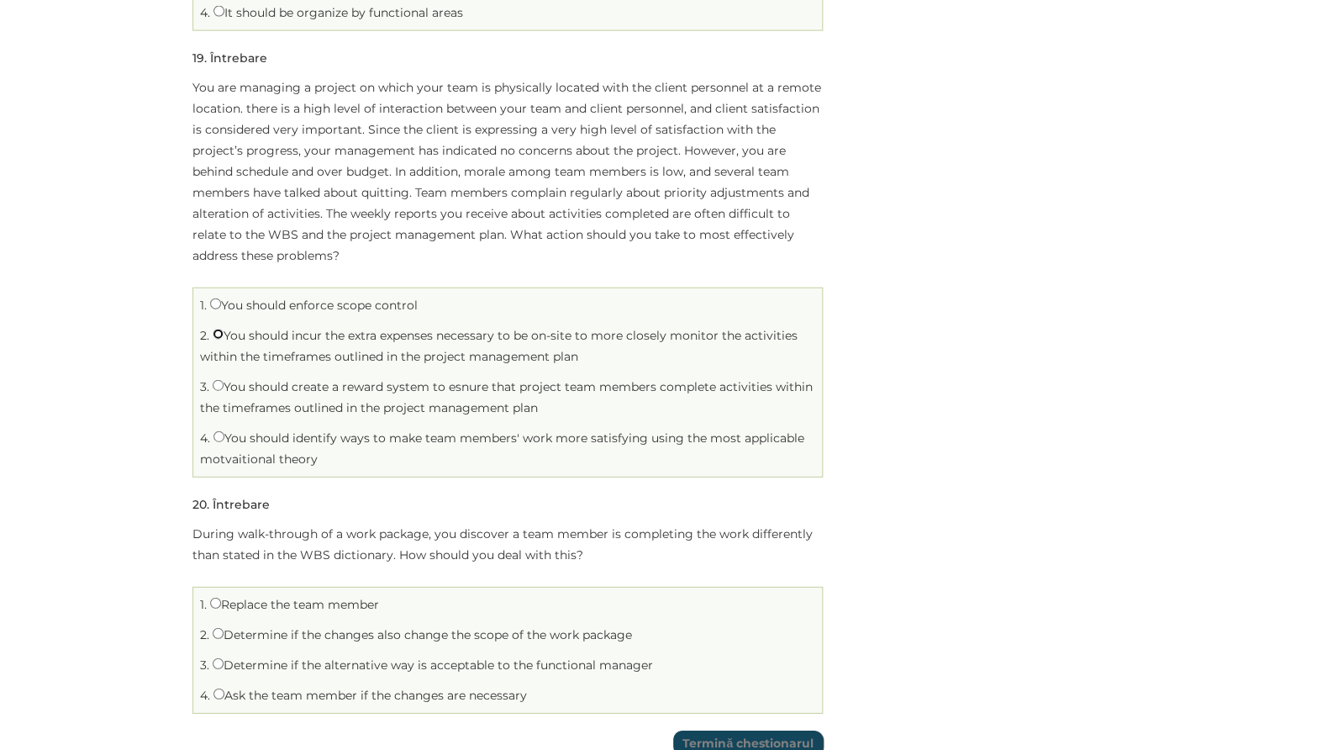
click at [217, 335] on input "You should incur the extra expenses necessary to be on-site to more closely mon…" at bounding box center [218, 334] width 11 height 11
radio input "true"
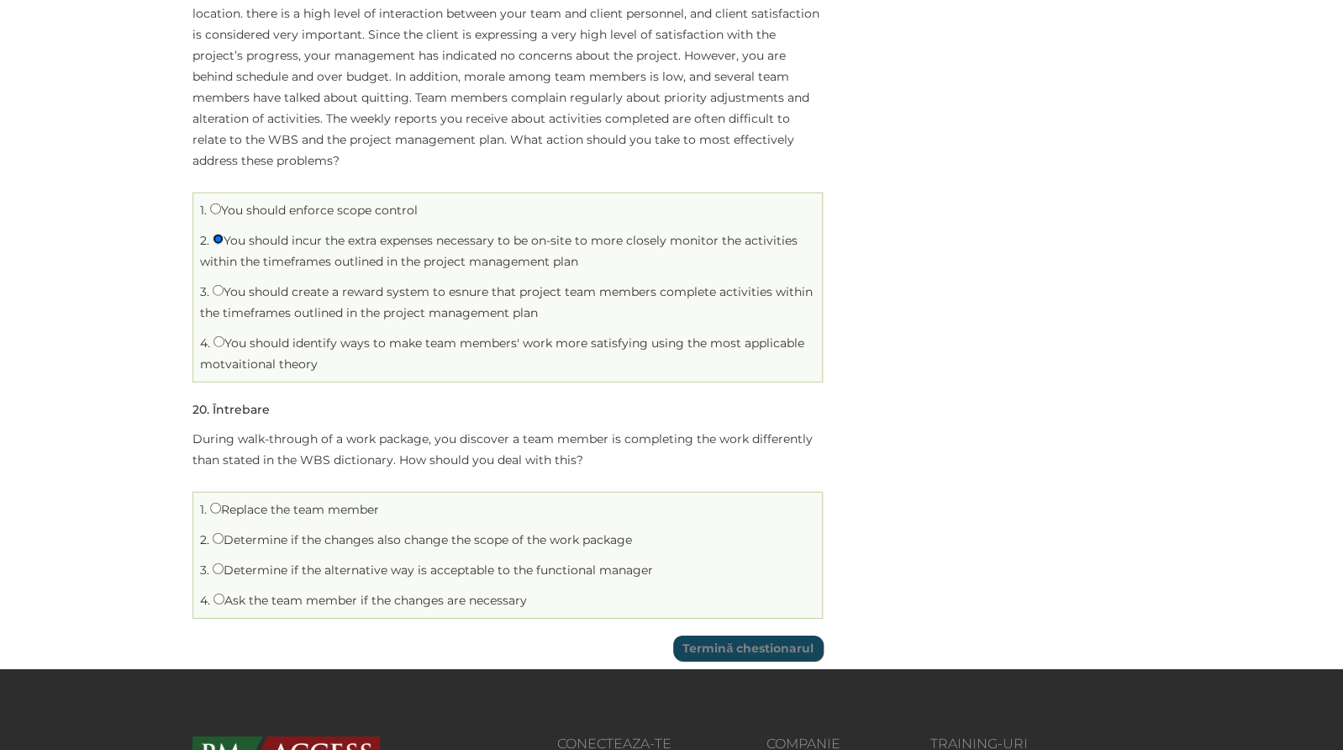
scroll to position [4409, 0]
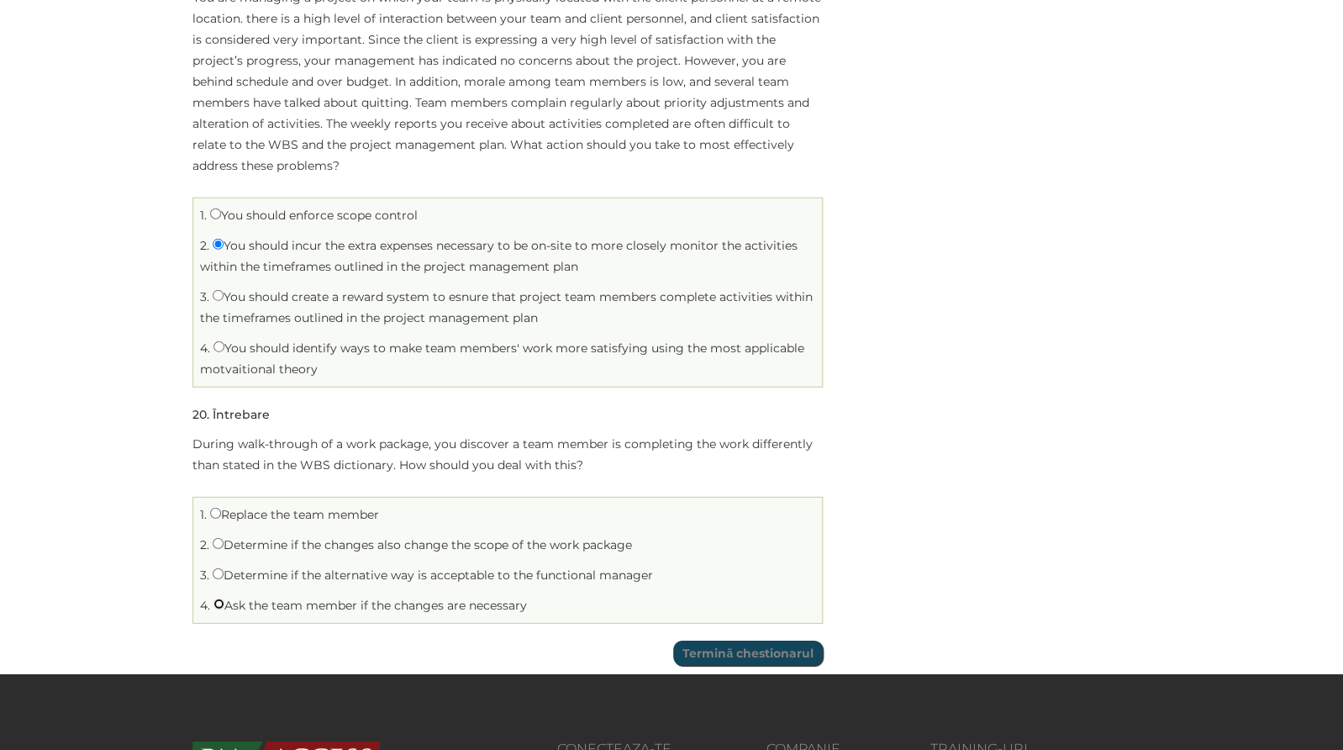
click at [220, 605] on input "Ask the team member if the changes are necessary" at bounding box center [218, 603] width 11 height 11
radio input "true"
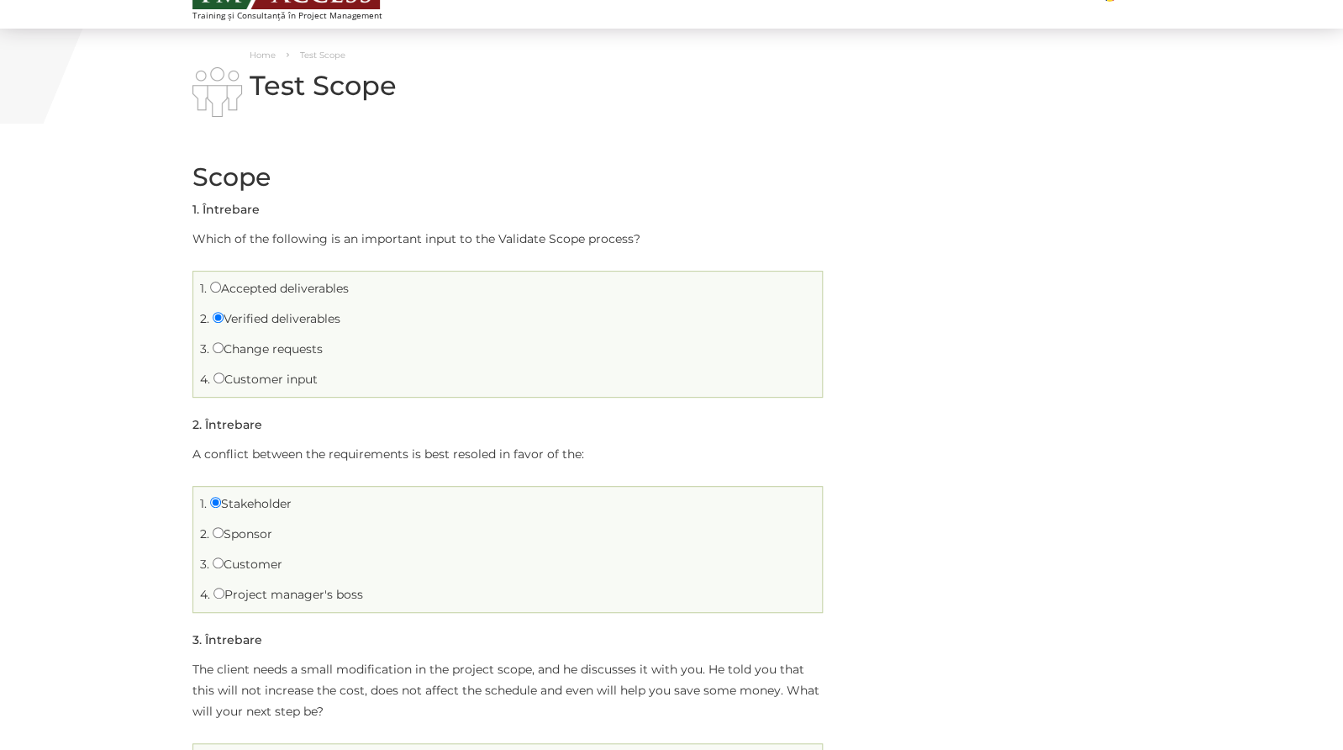
scroll to position [0, 0]
